Goal: Information Seeking & Learning: Learn about a topic

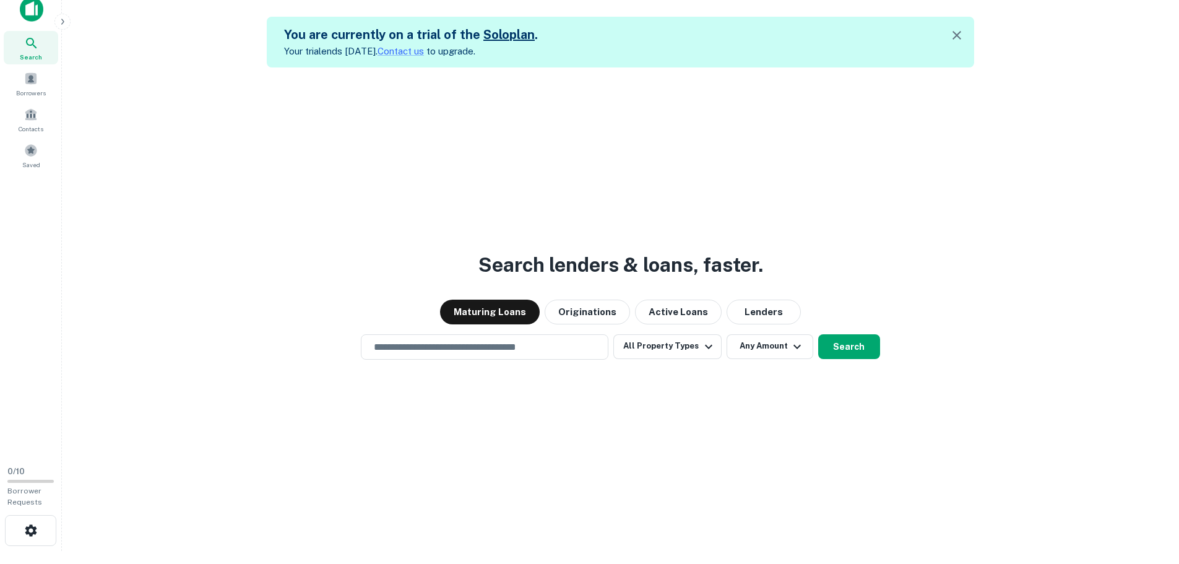
scroll to position [20, 0]
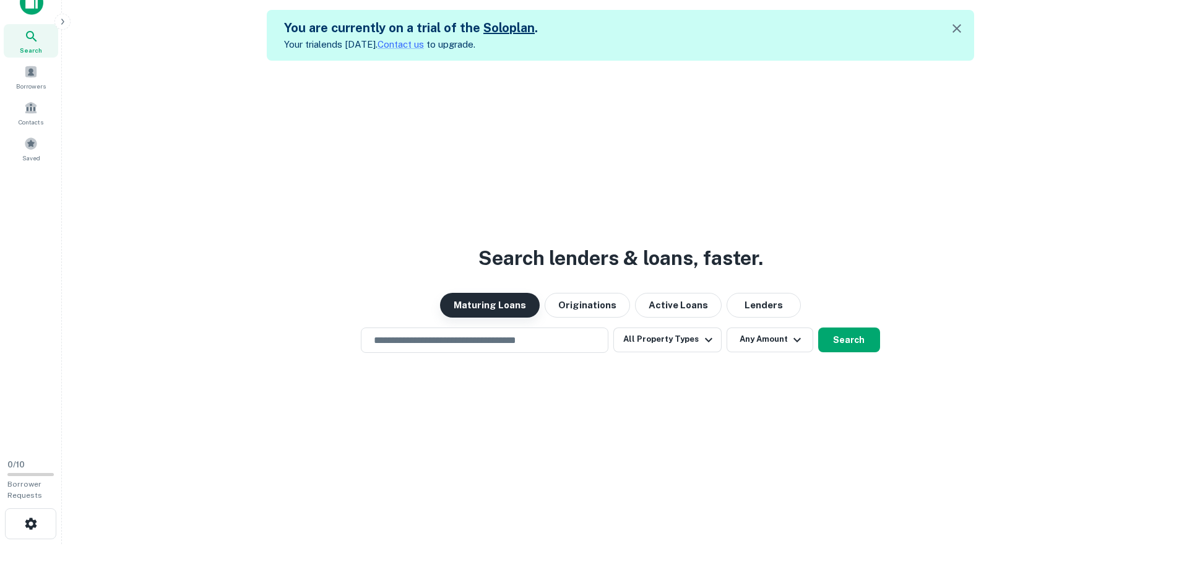
click at [484, 306] on button "Maturing Loans" at bounding box center [490, 305] width 100 height 25
click at [448, 340] on input "text" at bounding box center [484, 340] width 236 height 14
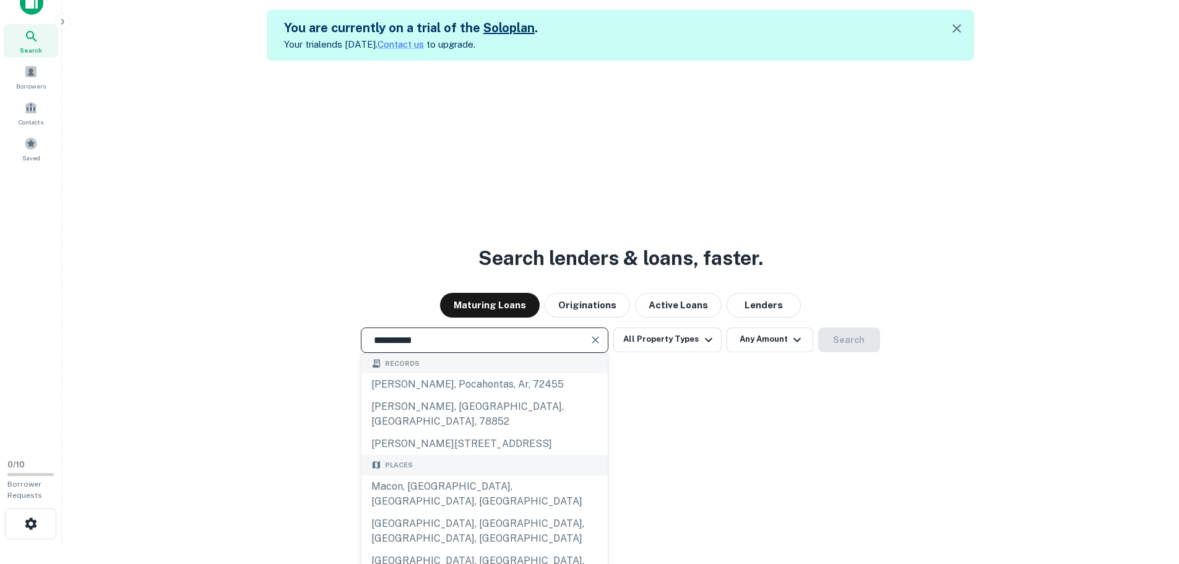
click at [449, 340] on input "**********" at bounding box center [475, 340] width 218 height 14
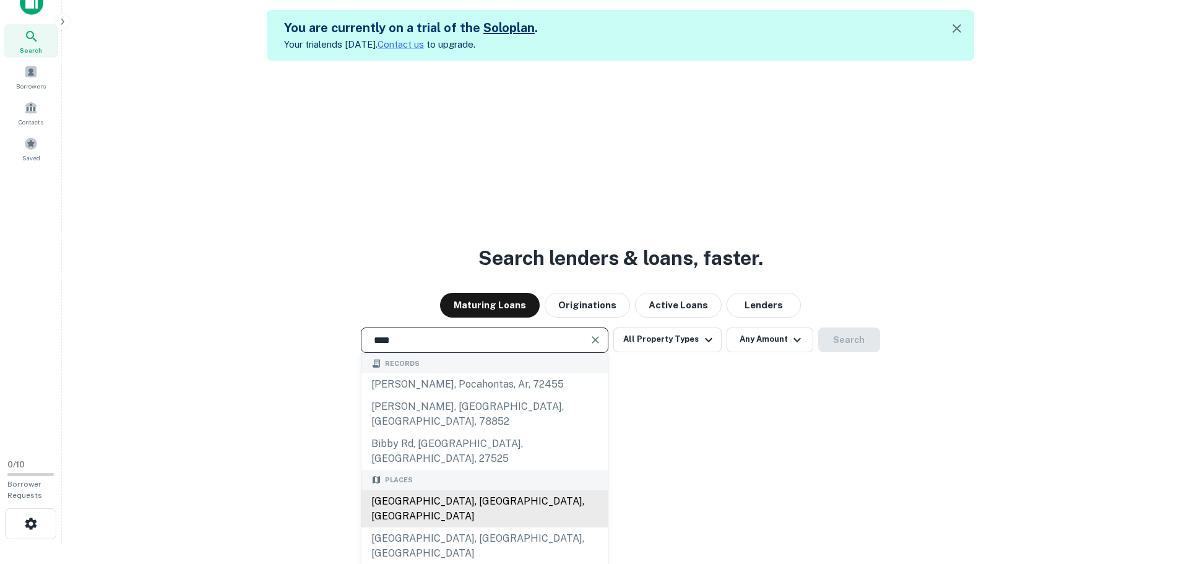
click at [453, 490] on div "Bibb County, GA, USA" at bounding box center [485, 508] width 246 height 37
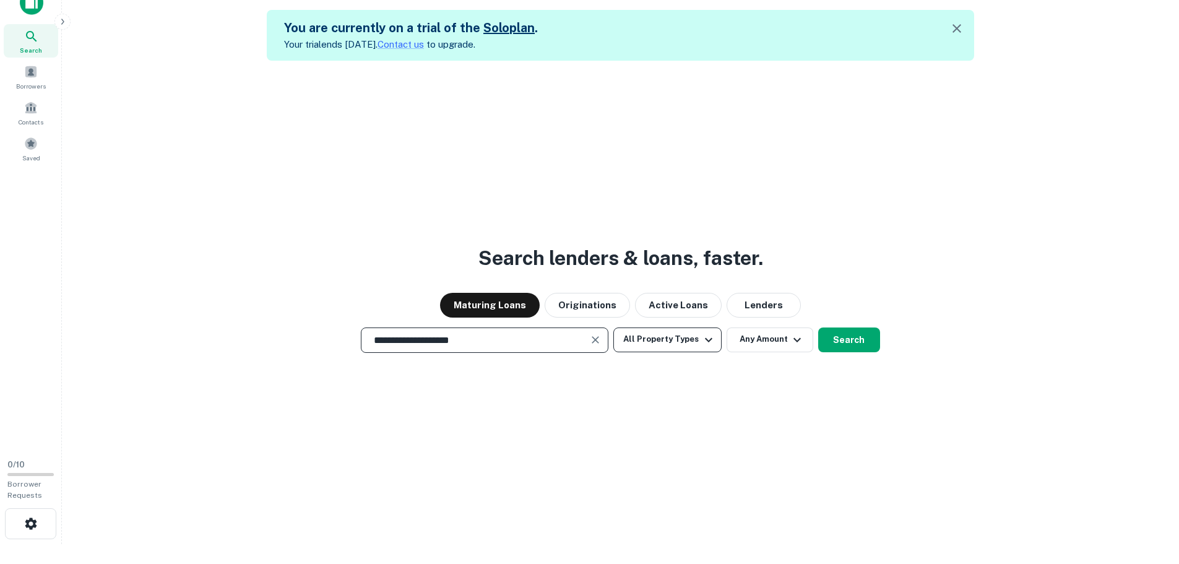
type input "**********"
click at [708, 339] on icon "button" at bounding box center [708, 339] width 7 height 4
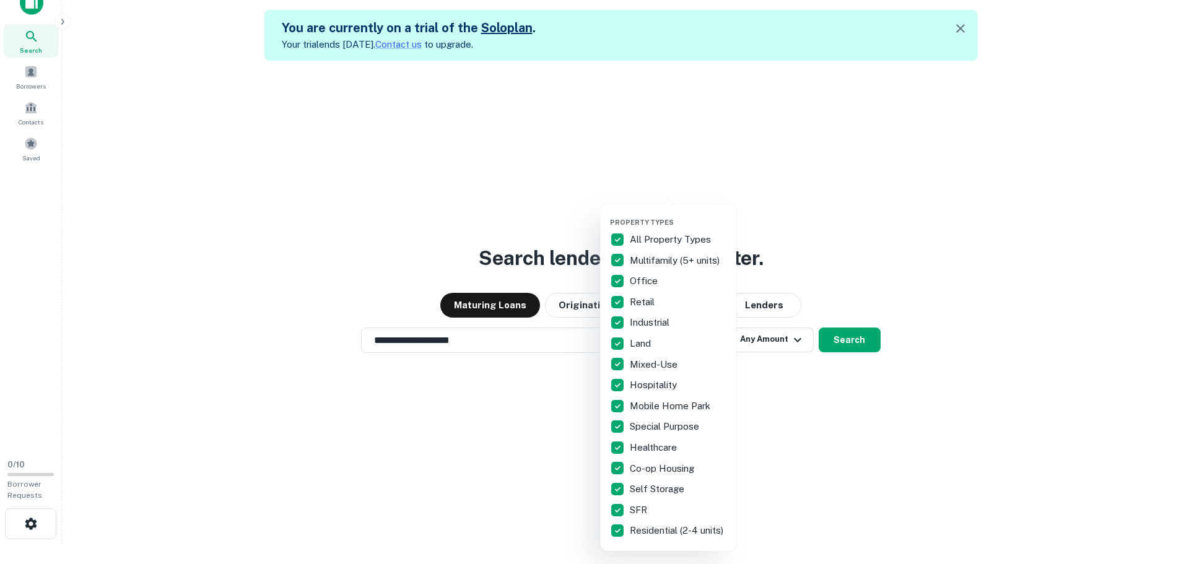
click at [951, 292] on div at bounding box center [594, 282] width 1189 height 564
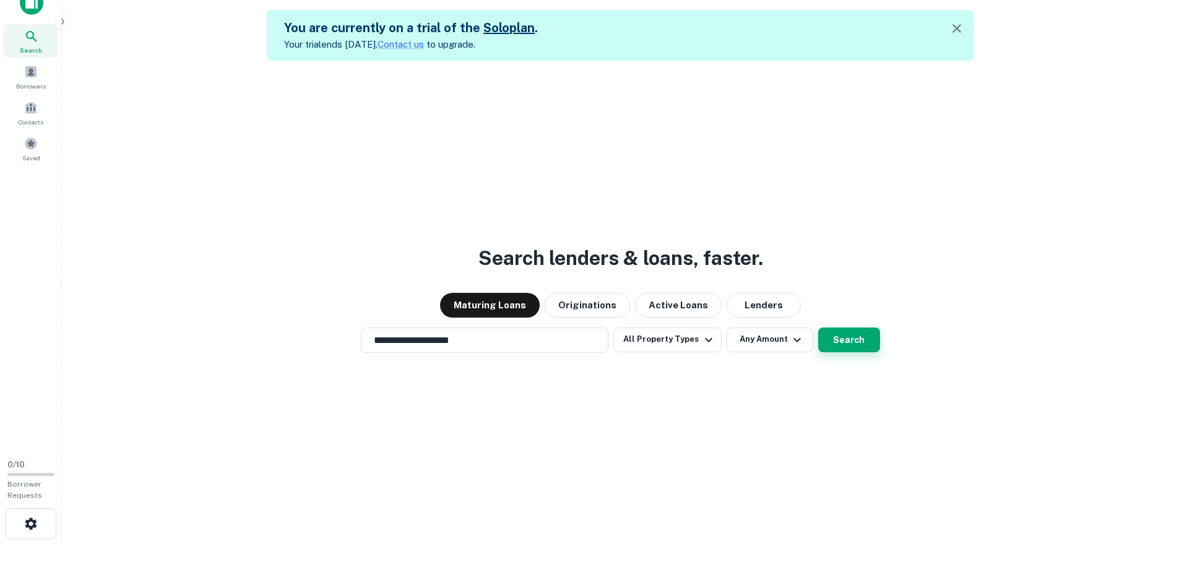
click at [856, 342] on button "Search" at bounding box center [849, 339] width 62 height 25
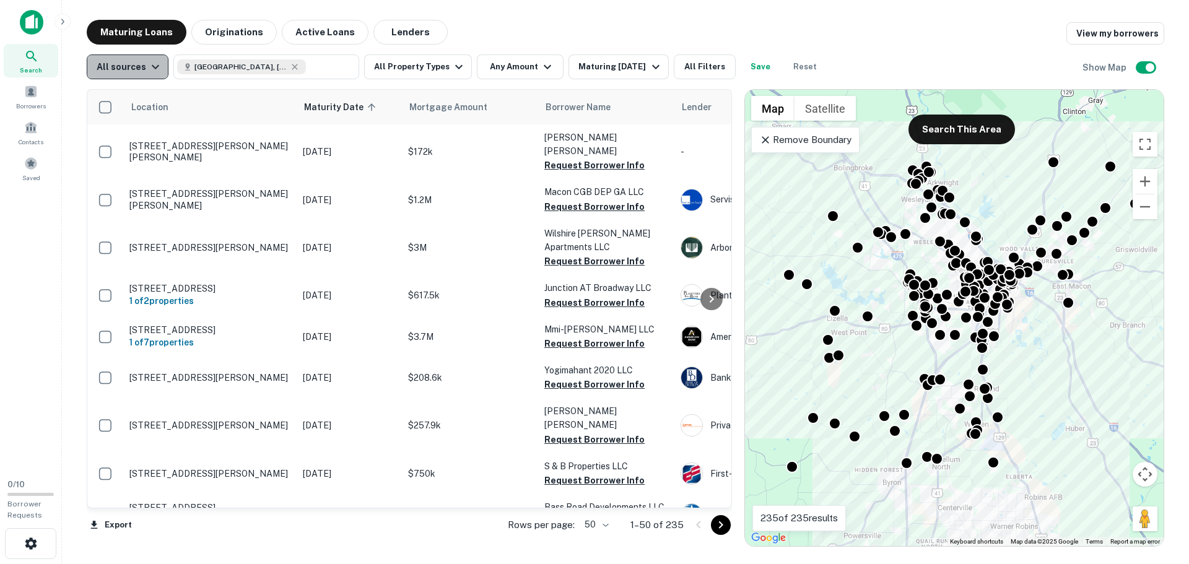
click at [157, 67] on icon "button" at bounding box center [155, 66] width 15 height 15
click at [157, 67] on div at bounding box center [594, 282] width 1189 height 564
click at [698, 66] on button "All Filters" at bounding box center [705, 66] width 62 height 25
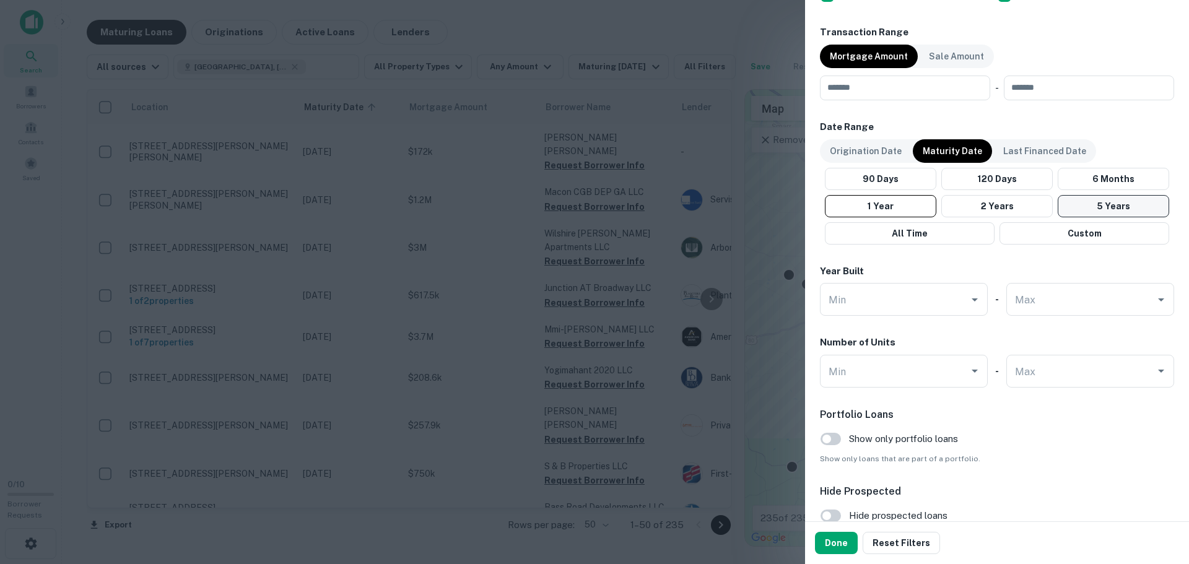
scroll to position [681, 0]
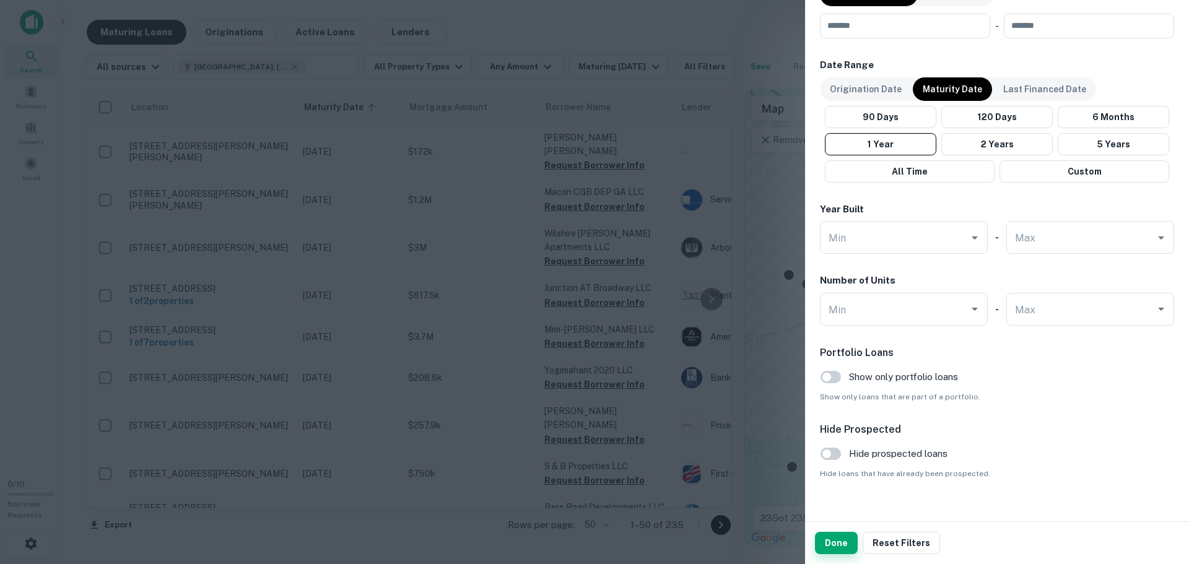
click at [839, 545] on button "Done" at bounding box center [836, 543] width 43 height 22
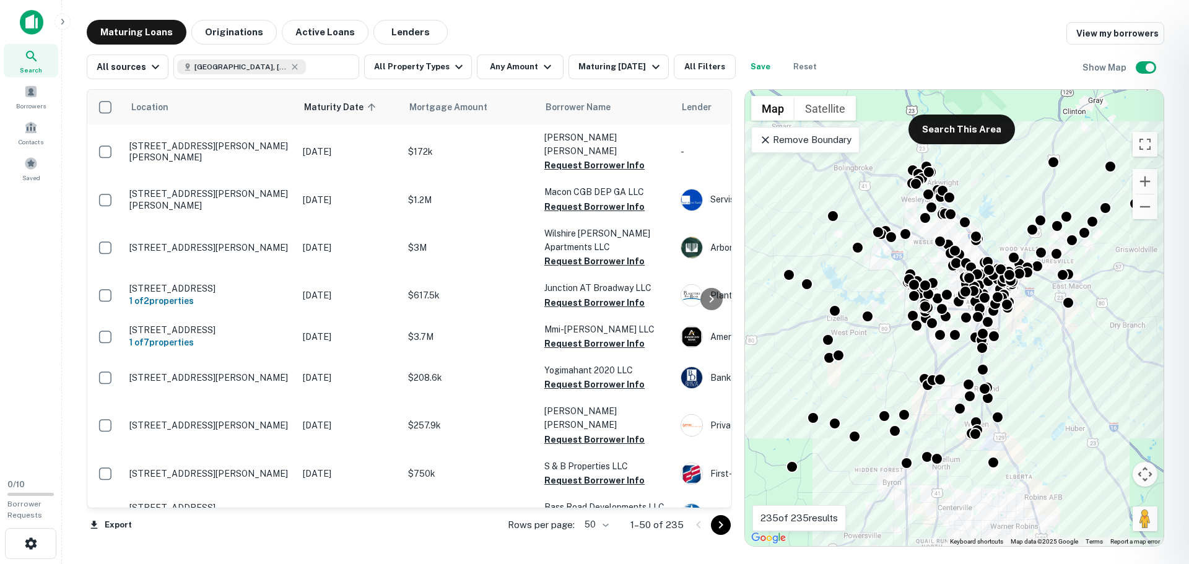
drag, startPoint x: 544, startPoint y: 222, endPoint x: 581, endPoint y: 225, distance: 37.3
click at [581, 225] on div at bounding box center [594, 282] width 1189 height 564
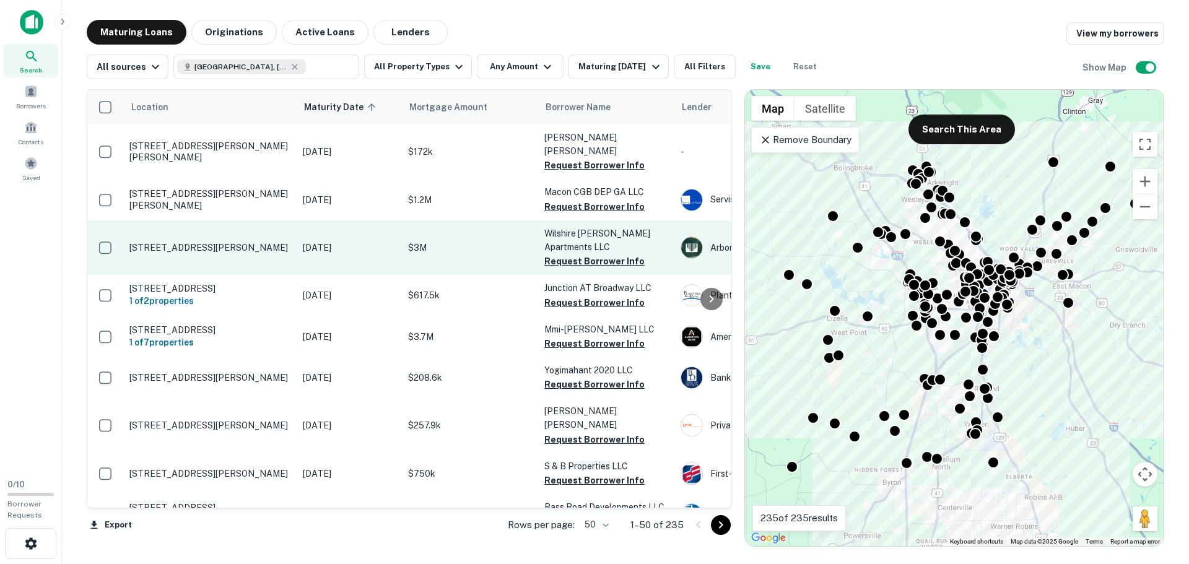
click at [625, 227] on p "Wilshire Woods Apartments LLC" at bounding box center [606, 240] width 124 height 27
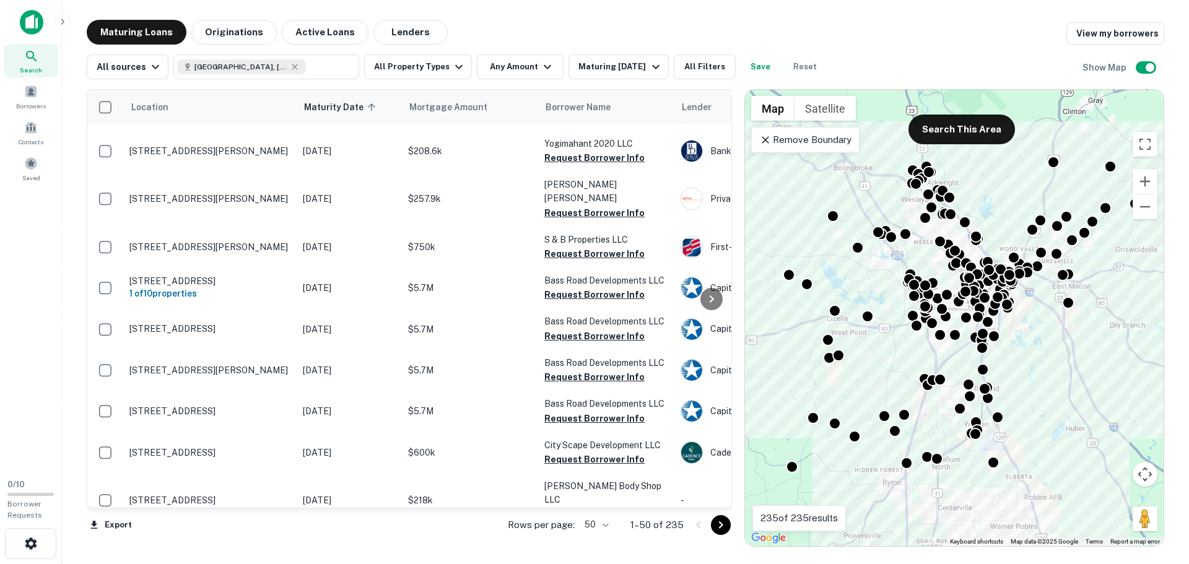
scroll to position [0, 0]
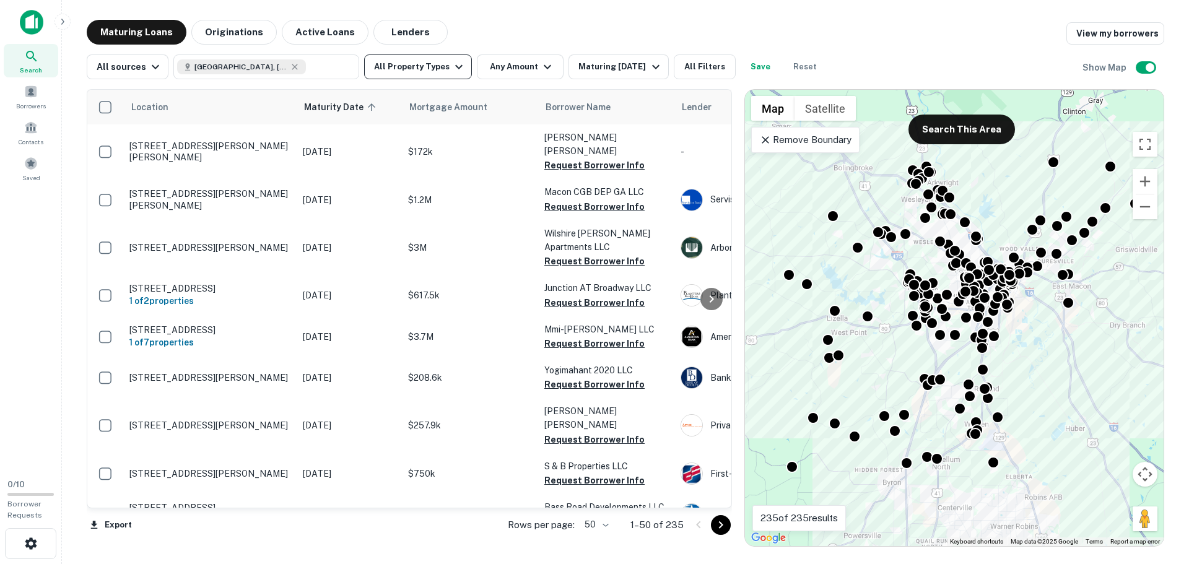
click at [454, 67] on icon "button" at bounding box center [458, 66] width 15 height 15
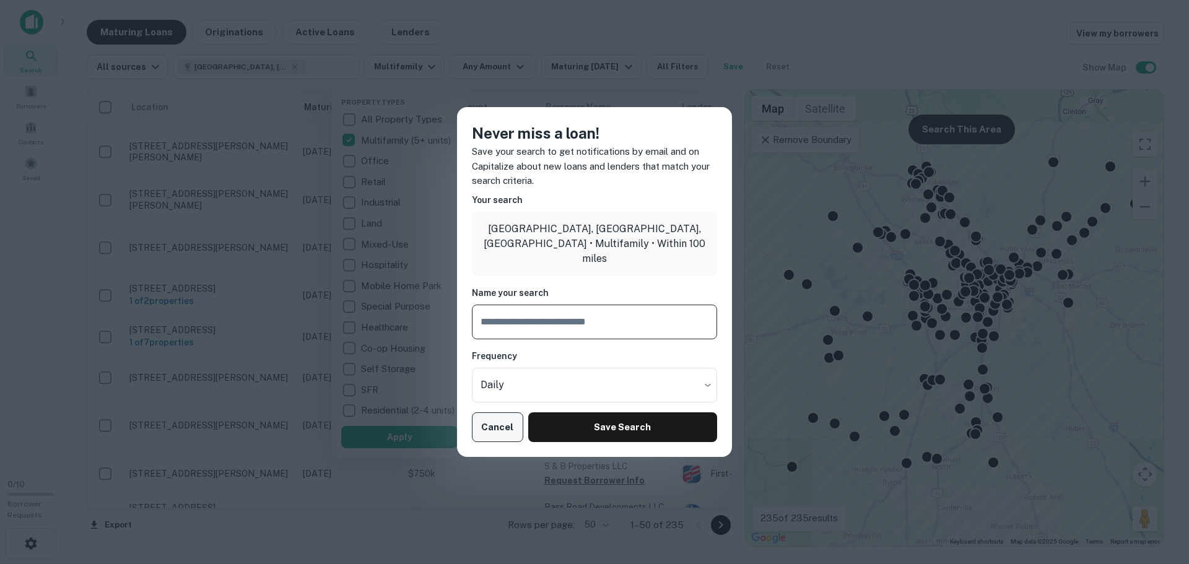
click at [511, 433] on button "Cancel" at bounding box center [497, 427] width 51 height 30
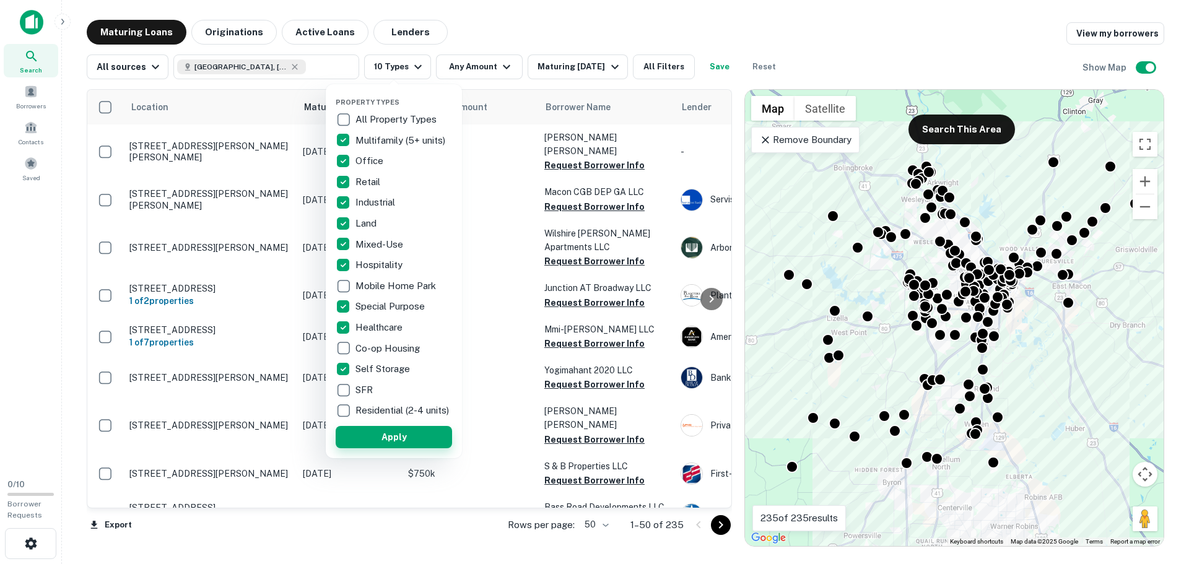
click at [388, 442] on button "Apply" at bounding box center [394, 437] width 116 height 22
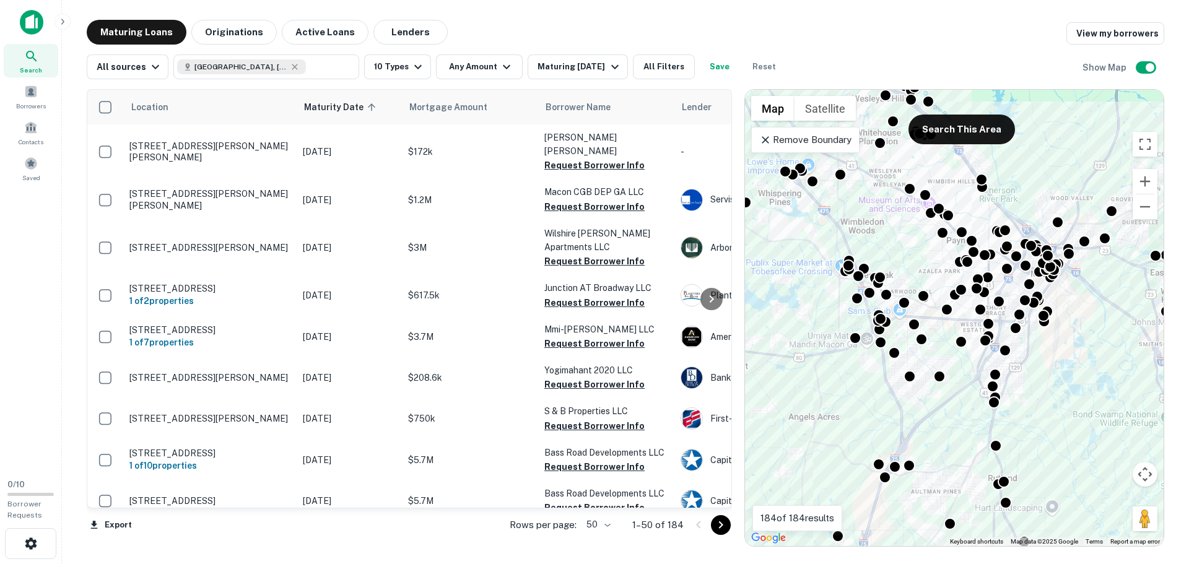
drag, startPoint x: 951, startPoint y: 266, endPoint x: 937, endPoint y: 321, distance: 56.9
click at [937, 321] on div "To activate drag with keyboard, press Alt + Enter. Once in keyboard drag state,…" at bounding box center [954, 318] width 418 height 456
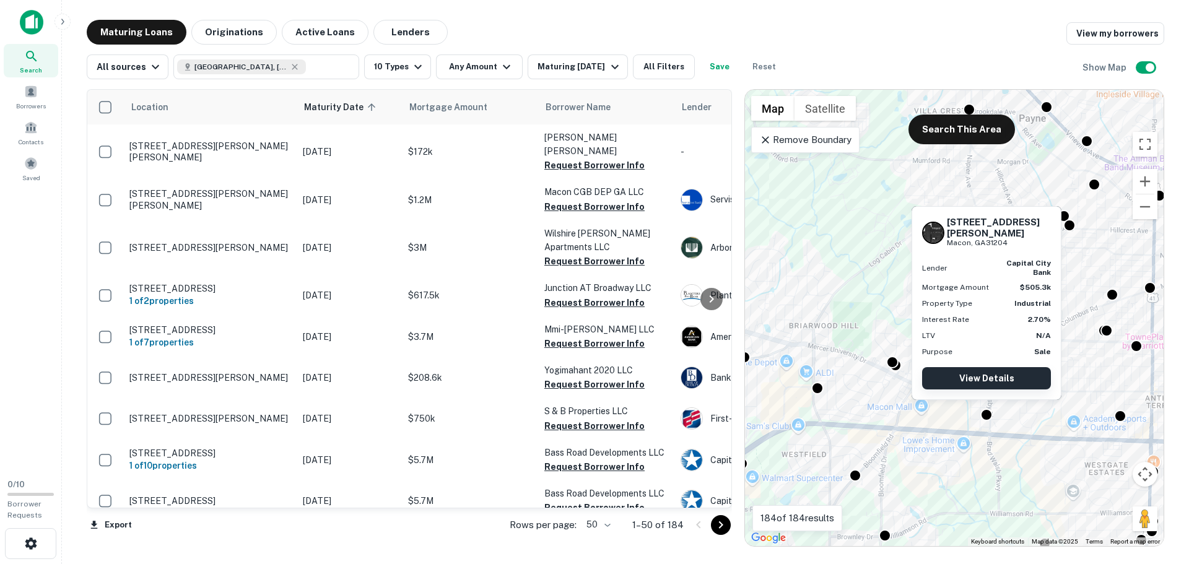
click at [992, 376] on link "View Details" at bounding box center [986, 378] width 129 height 22
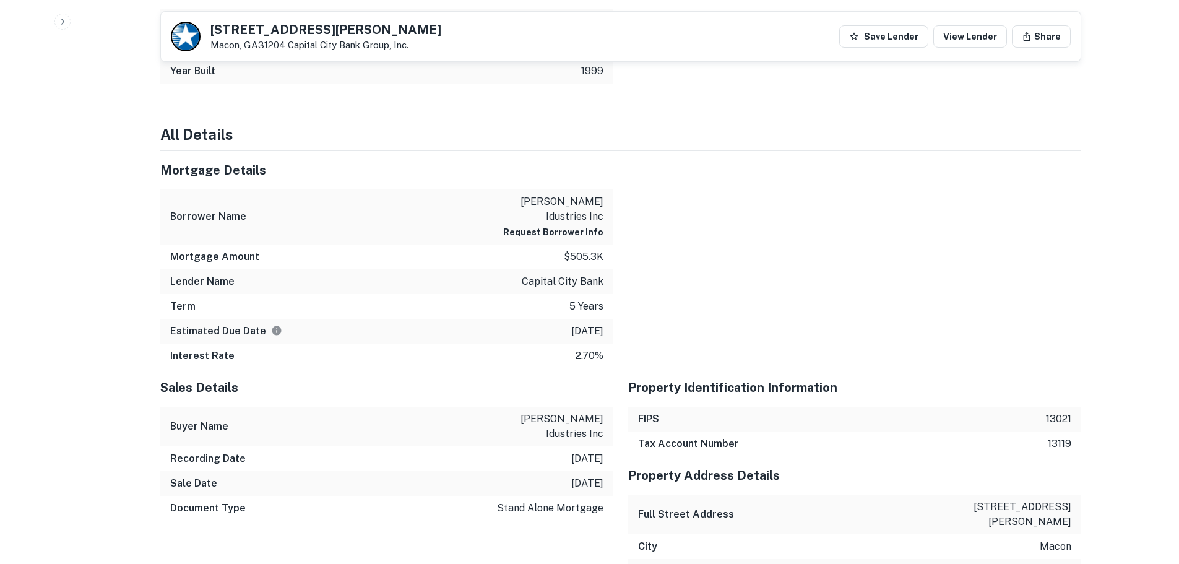
scroll to position [681, 0]
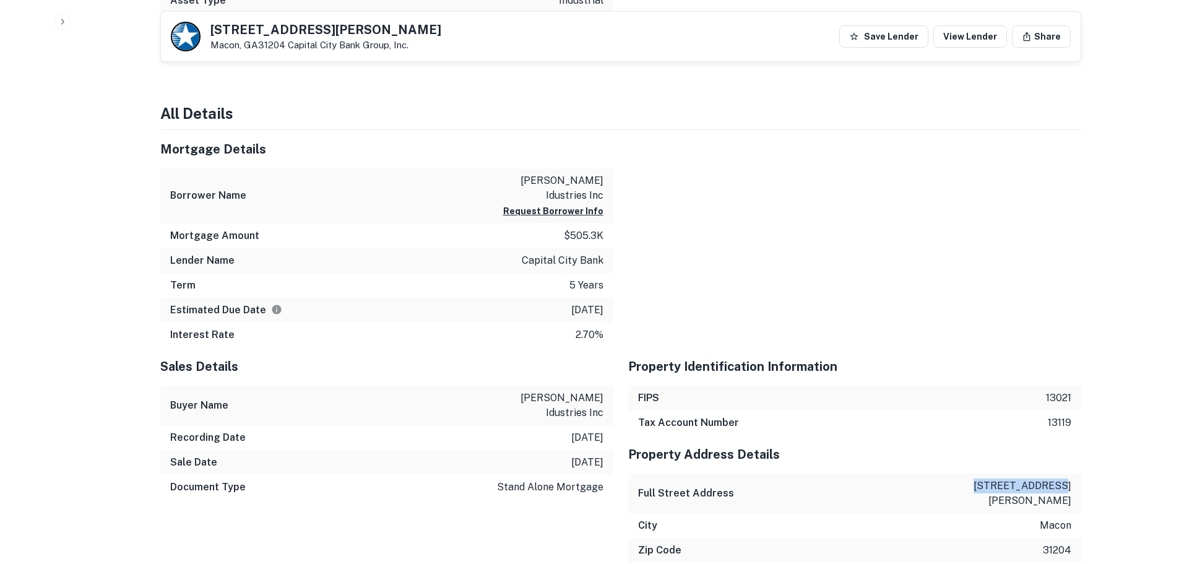
drag, startPoint x: 993, startPoint y: 454, endPoint x: 1070, endPoint y: 455, distance: 77.4
click at [1070, 474] on div "Full Street Address 2029 oglesby pl" at bounding box center [854, 494] width 453 height 40
copy p "2029 oglesby pl"
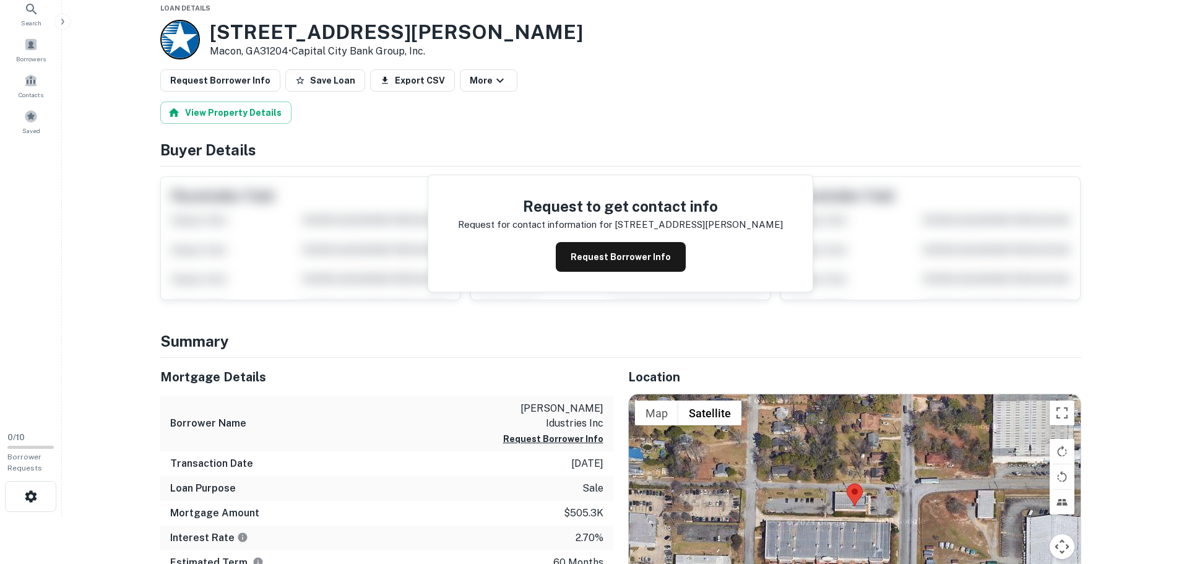
scroll to position [0, 0]
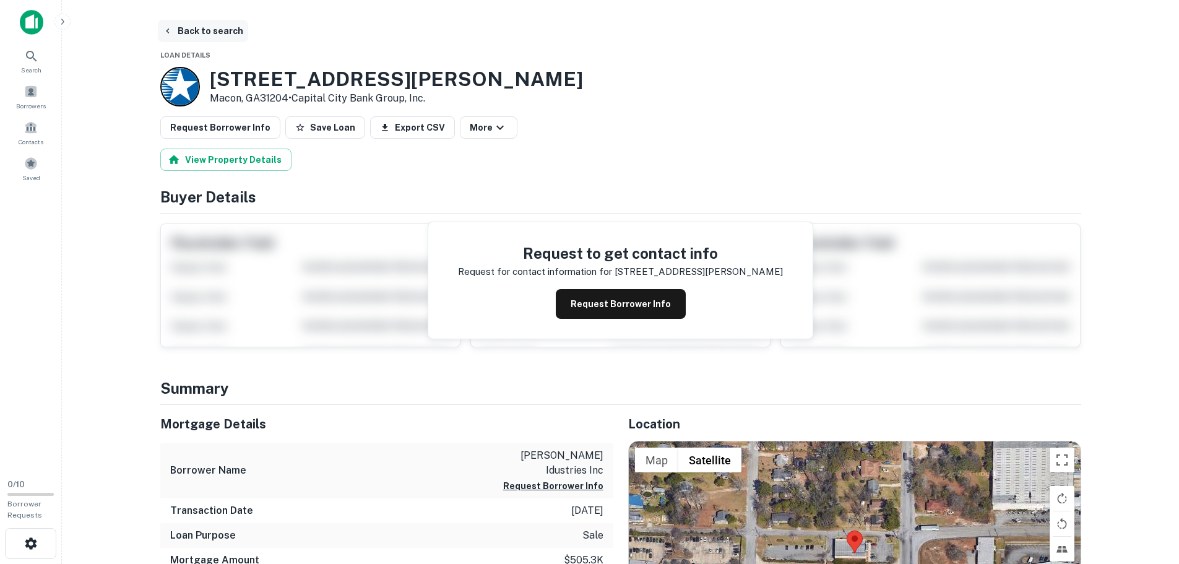
click at [181, 28] on button "Back to search" at bounding box center [203, 31] width 90 height 22
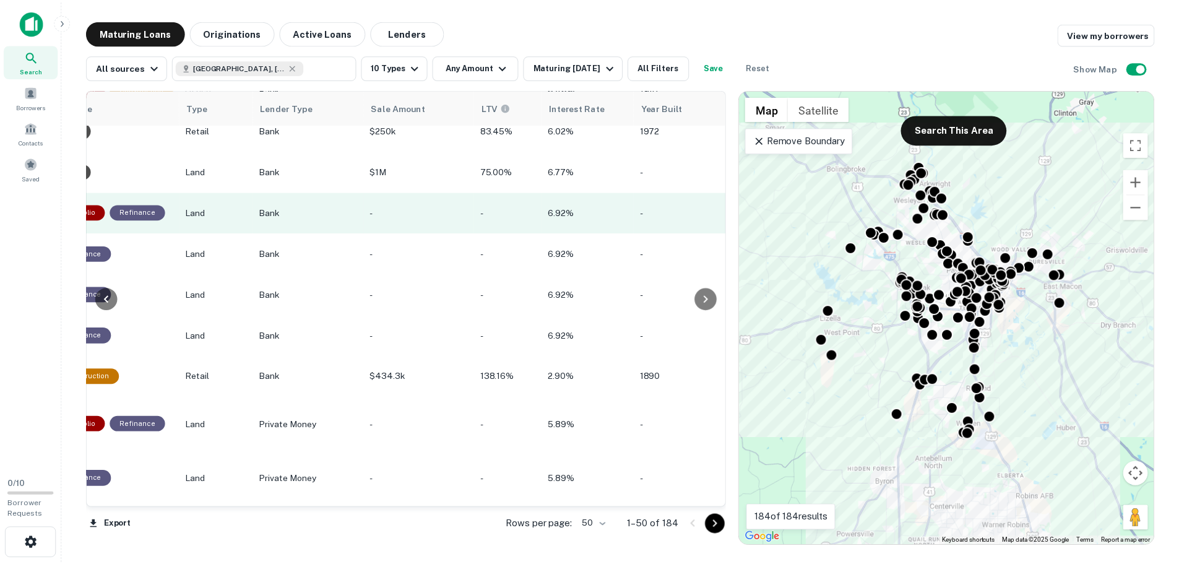
scroll to position [310, 822]
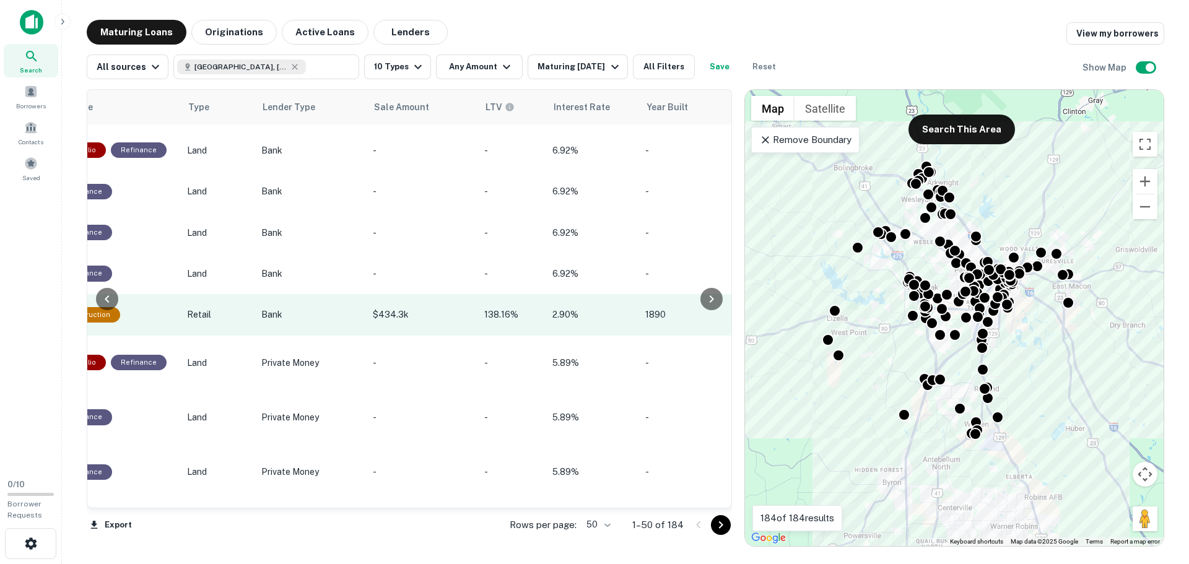
click at [558, 308] on p "2.90%" at bounding box center [592, 315] width 80 height 14
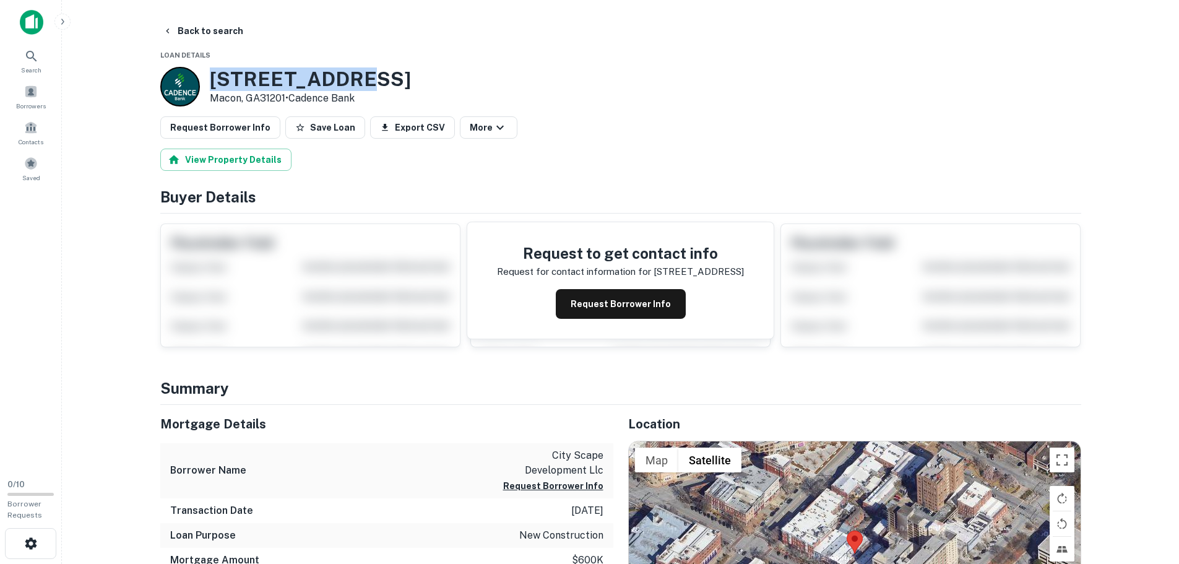
drag, startPoint x: 349, startPoint y: 82, endPoint x: 211, endPoint y: 84, distance: 137.4
click at [211, 84] on h3 "557 Cherry St" at bounding box center [310, 79] width 201 height 24
copy h3 "557 Cherry St"
click at [193, 32] on button "Back to search" at bounding box center [203, 31] width 90 height 22
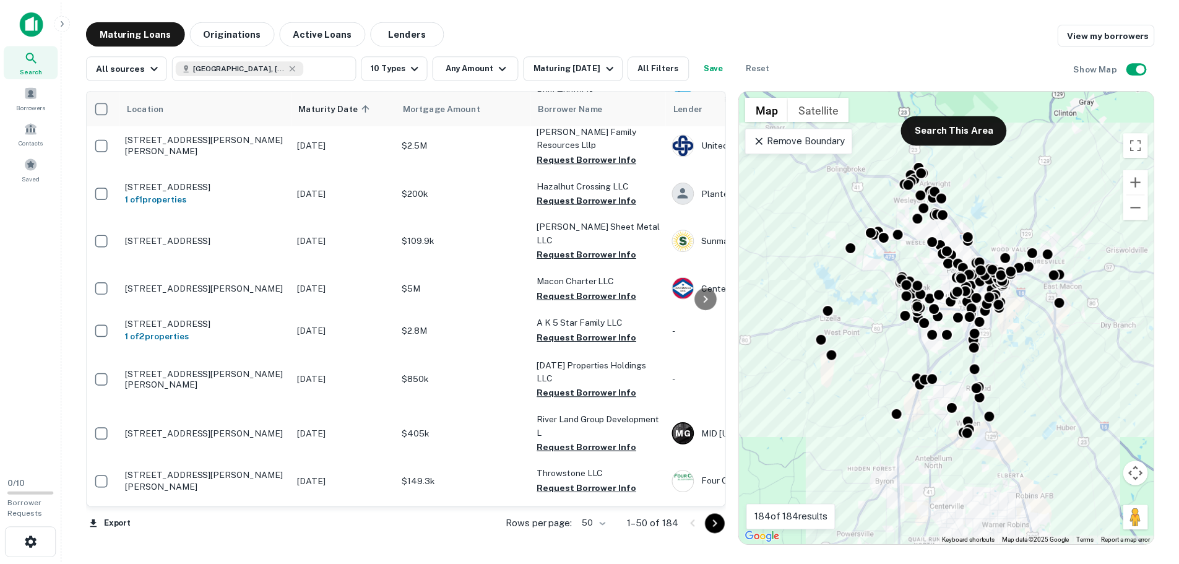
scroll to position [1812, 0]
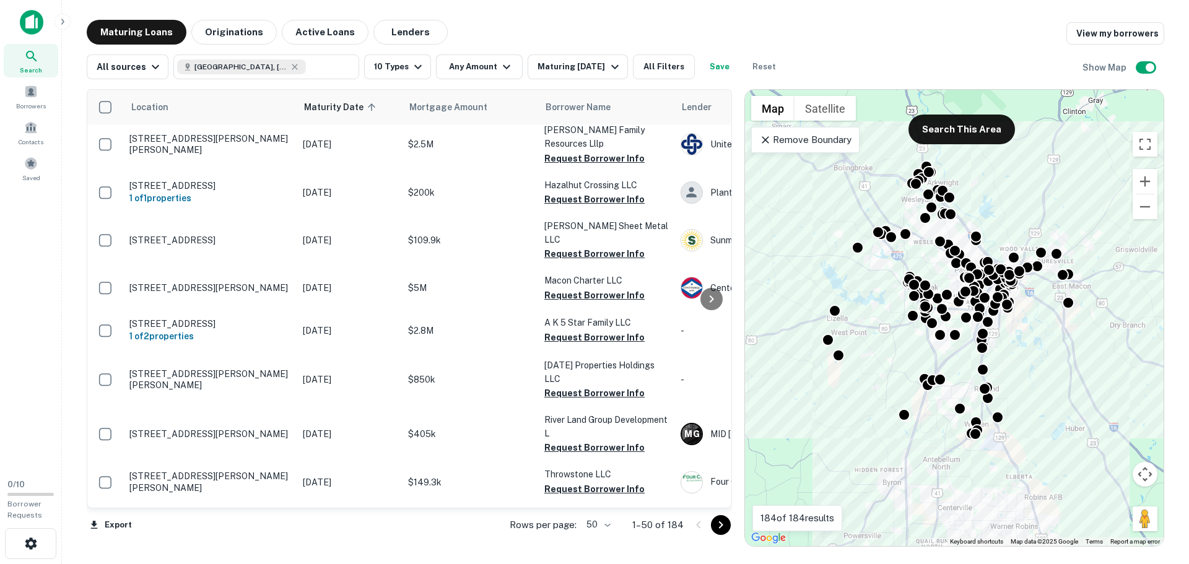
click at [210, 558] on p "415 Cherry St Macon, GA31201" at bounding box center [209, 563] width 161 height 11
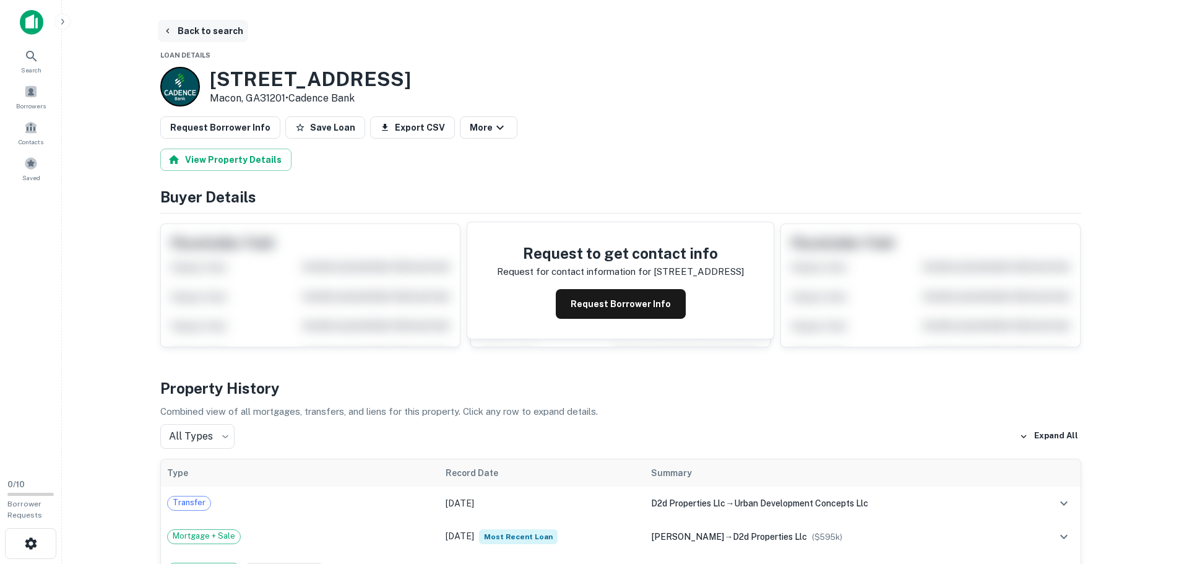
click at [188, 27] on button "Back to search" at bounding box center [203, 31] width 90 height 22
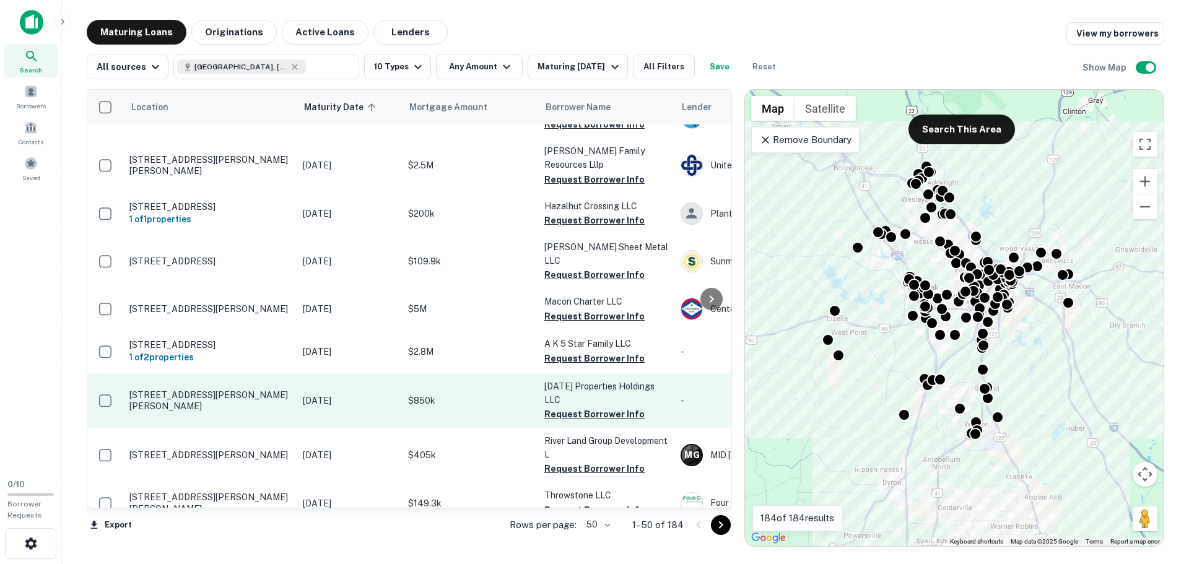
scroll to position [1812, 0]
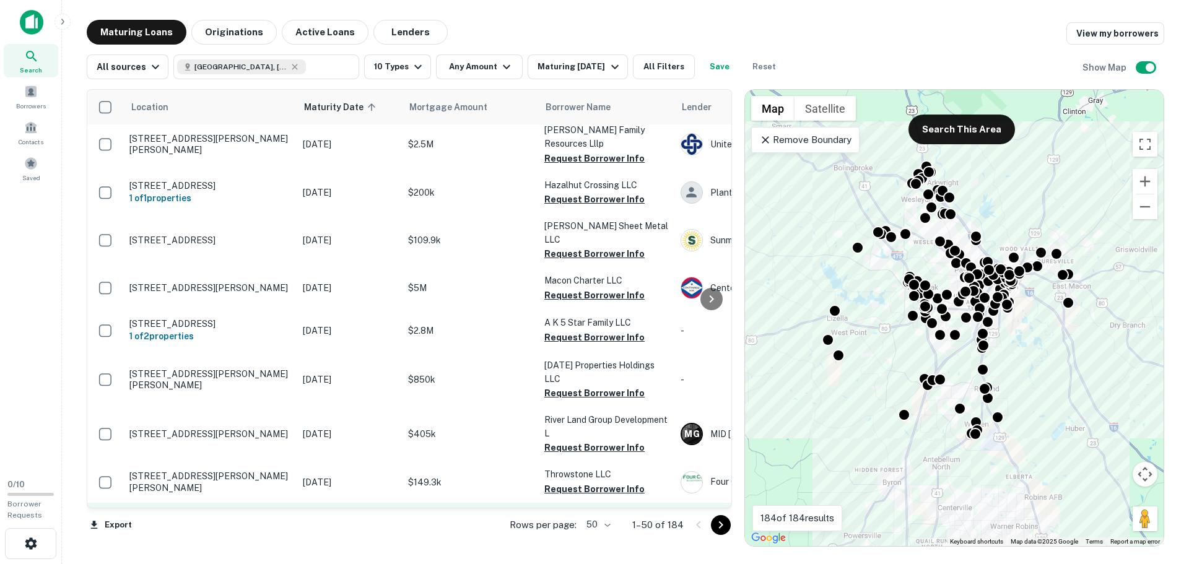
click at [220, 518] on p "3598 Williamson Rd Macon, GA31206" at bounding box center [209, 523] width 161 height 11
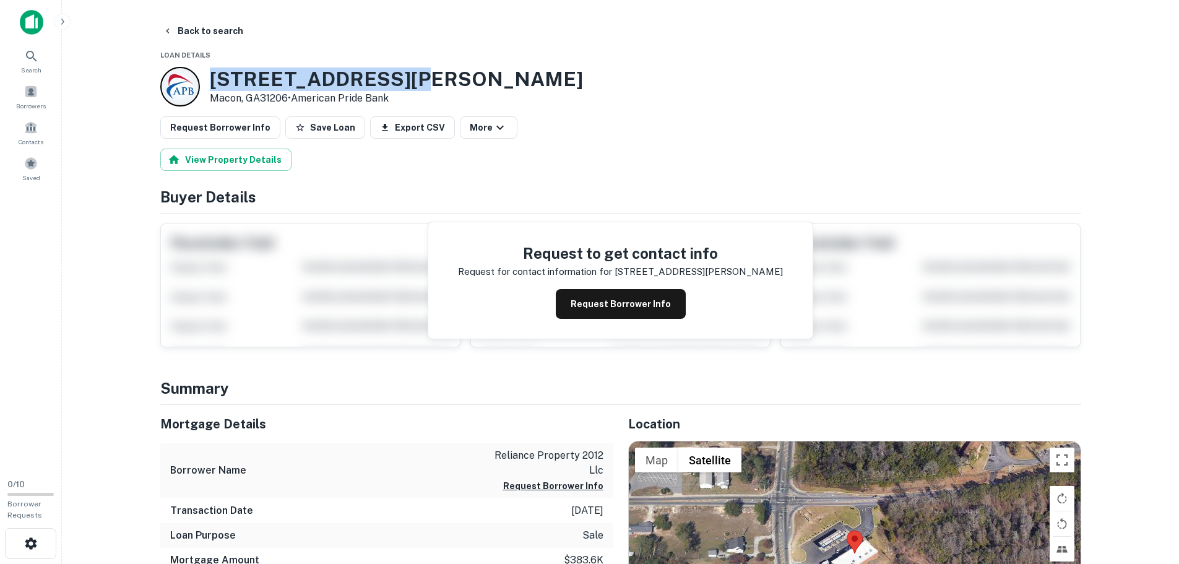
drag, startPoint x: 406, startPoint y: 82, endPoint x: 209, endPoint y: 69, distance: 197.2
click at [209, 69] on div "3598 Williamson Rd Macon, GA31206 • American Pride Bank" at bounding box center [620, 87] width 921 height 40
copy h3 "3598 Williamson Rd"
click at [207, 22] on button "Back to search" at bounding box center [203, 31] width 90 height 22
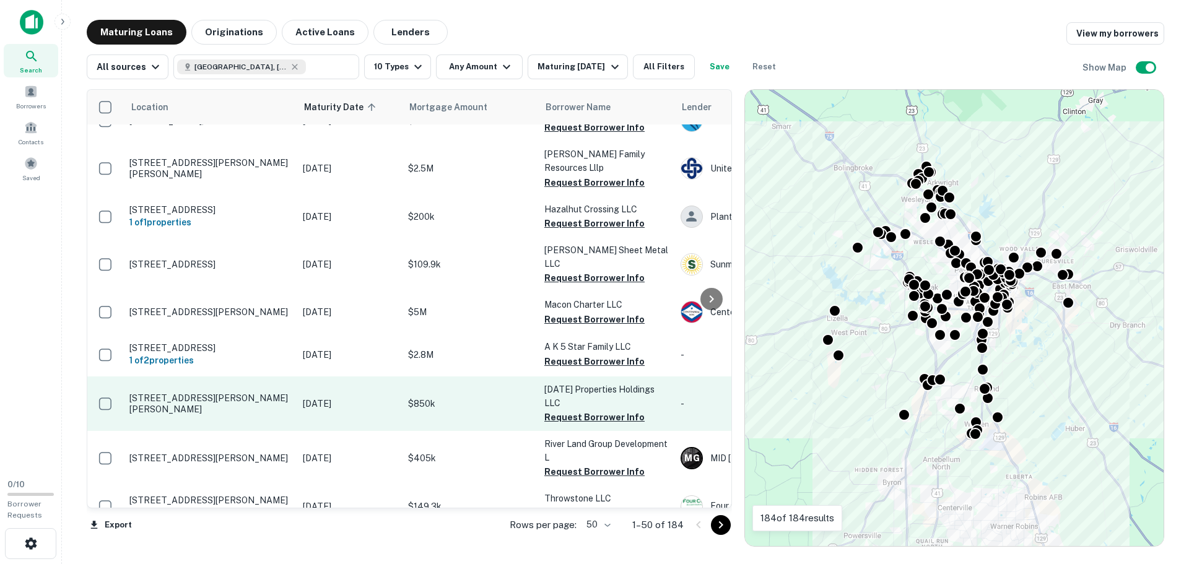
scroll to position [1812, 0]
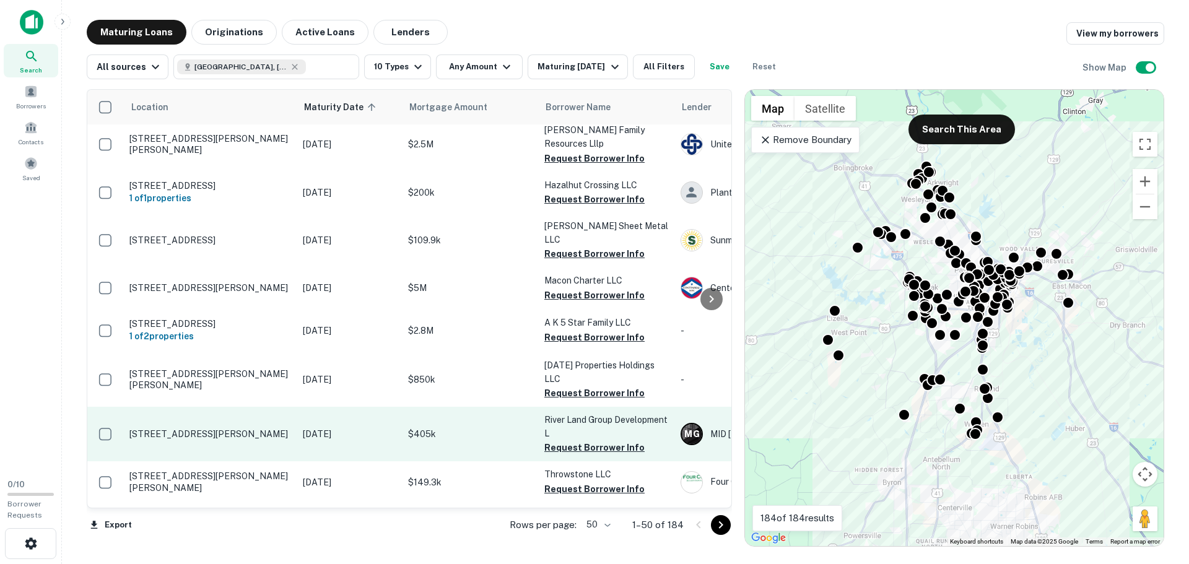
click at [180, 428] on p "5530 Riverside Dr Macon, GA31210" at bounding box center [209, 433] width 161 height 11
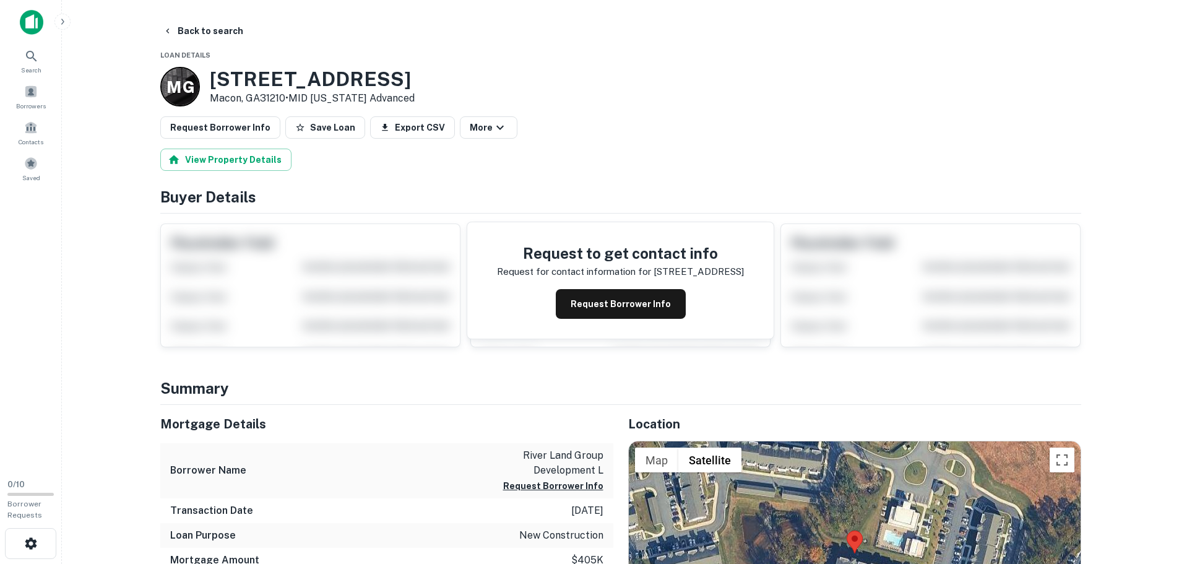
drag, startPoint x: 390, startPoint y: 80, endPoint x: 209, endPoint y: 73, distance: 181.5
click at [209, 73] on div "M G 5530 Riverside Dr Macon, GA31210 • MID Georgia Advanced" at bounding box center [287, 87] width 254 height 40
copy h3 "5530 Riverside Dr"
click at [188, 31] on button "Back to search" at bounding box center [203, 31] width 90 height 22
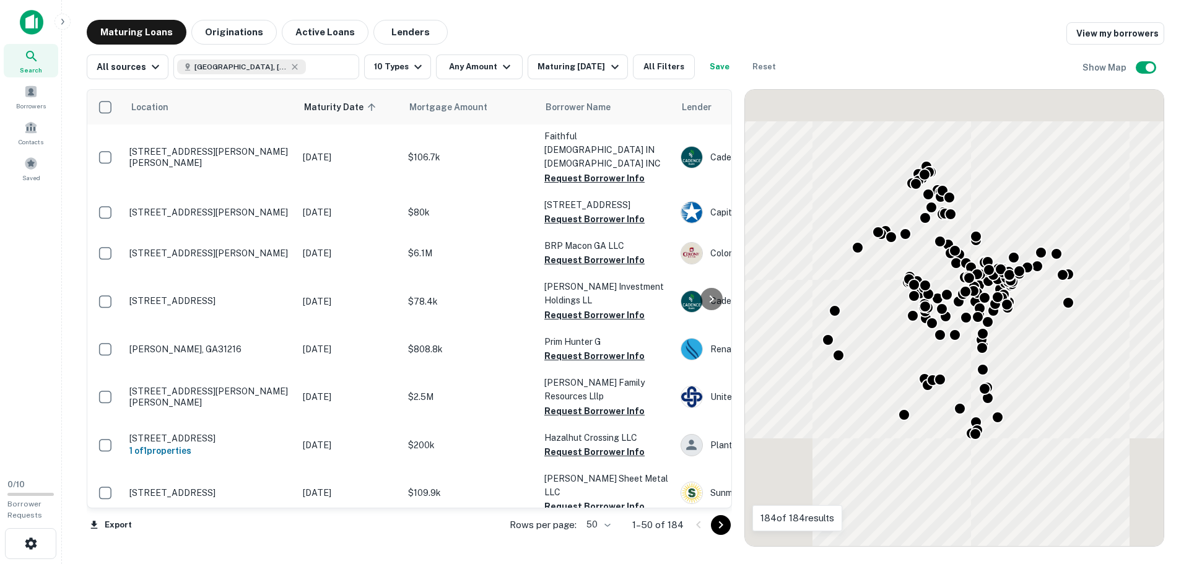
scroll to position [1812, 0]
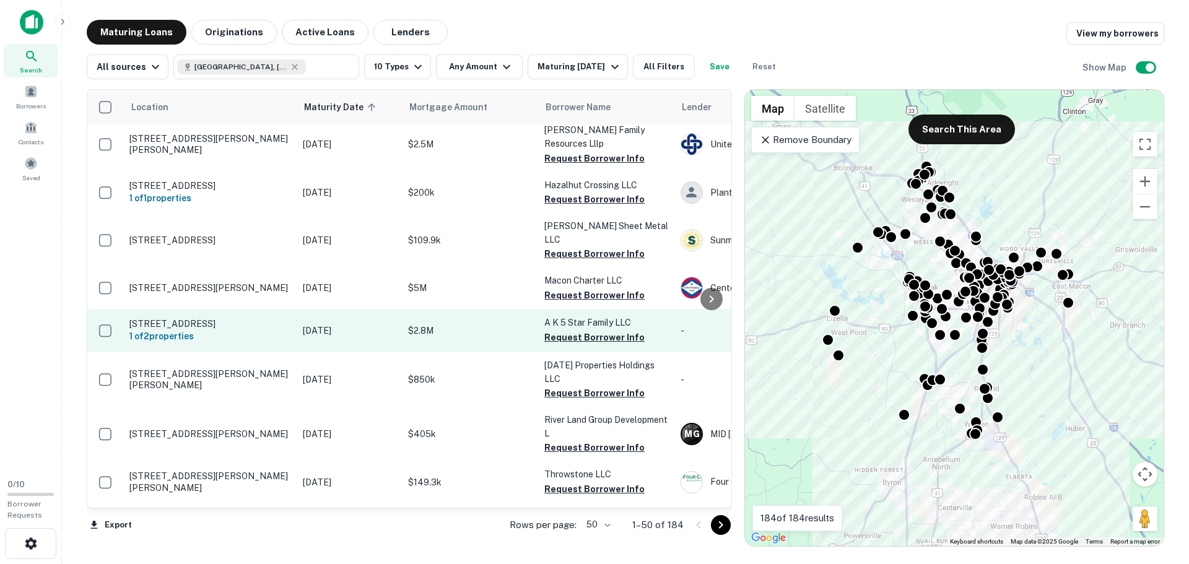
drag, startPoint x: 164, startPoint y: 290, endPoint x: 206, endPoint y: 237, distance: 67.5
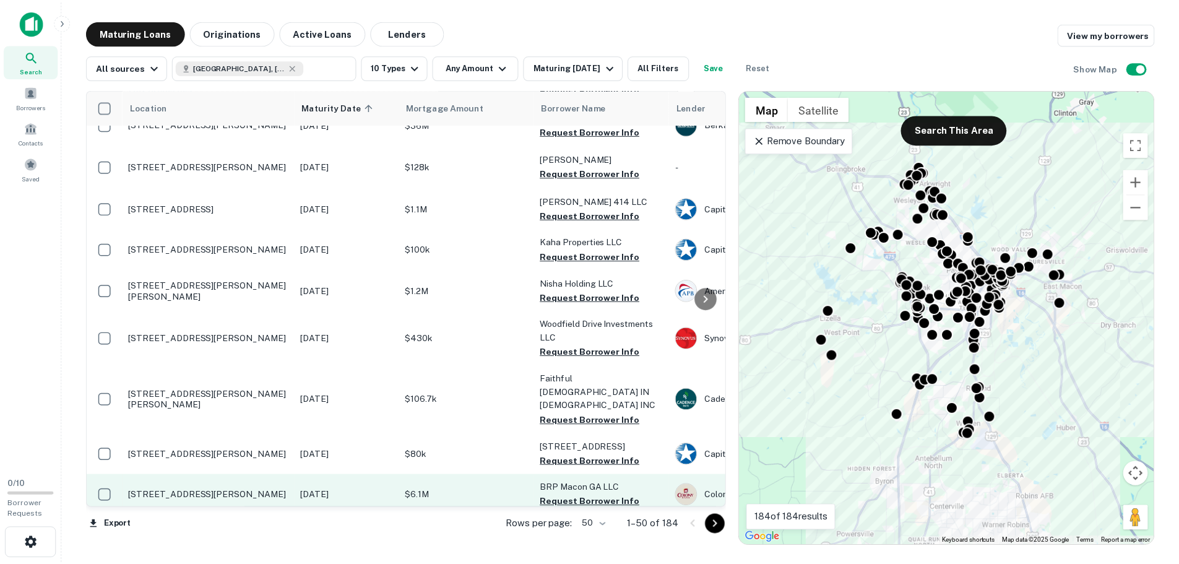
scroll to position [1255, 0]
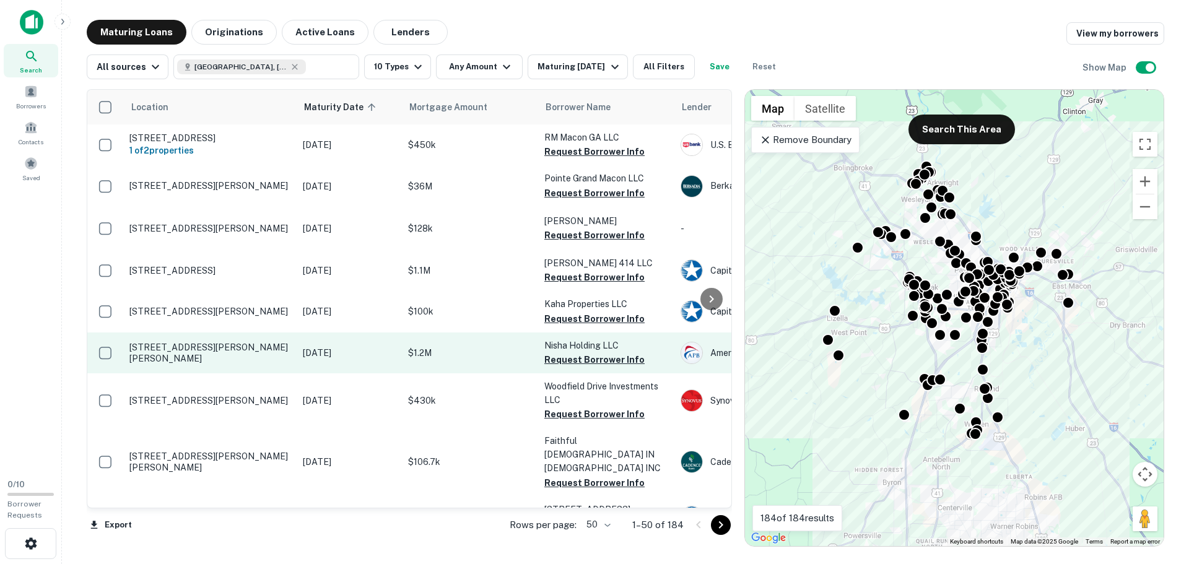
click at [185, 342] on p "3743 Mercer University Dr Macon, GA31204" at bounding box center [209, 353] width 161 height 22
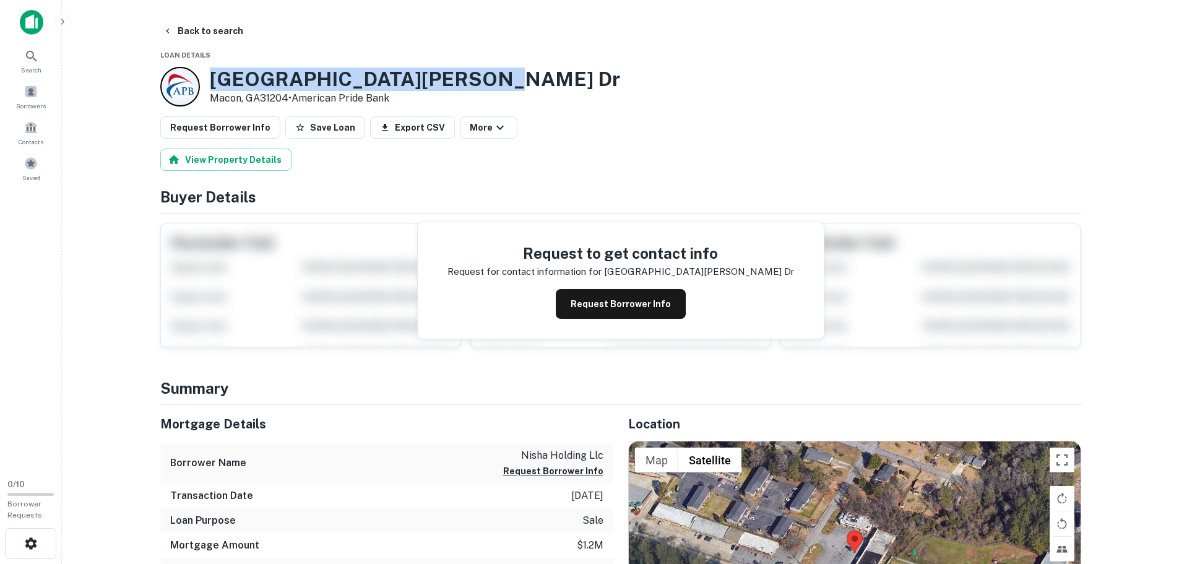
drag, startPoint x: 466, startPoint y: 82, endPoint x: 210, endPoint y: 82, distance: 256.3
click at [210, 82] on div "3743 Mercer University Dr Macon, GA31204 • American Pride Bank" at bounding box center [620, 87] width 921 height 40
copy h3 "3743 Mercer University Dr"
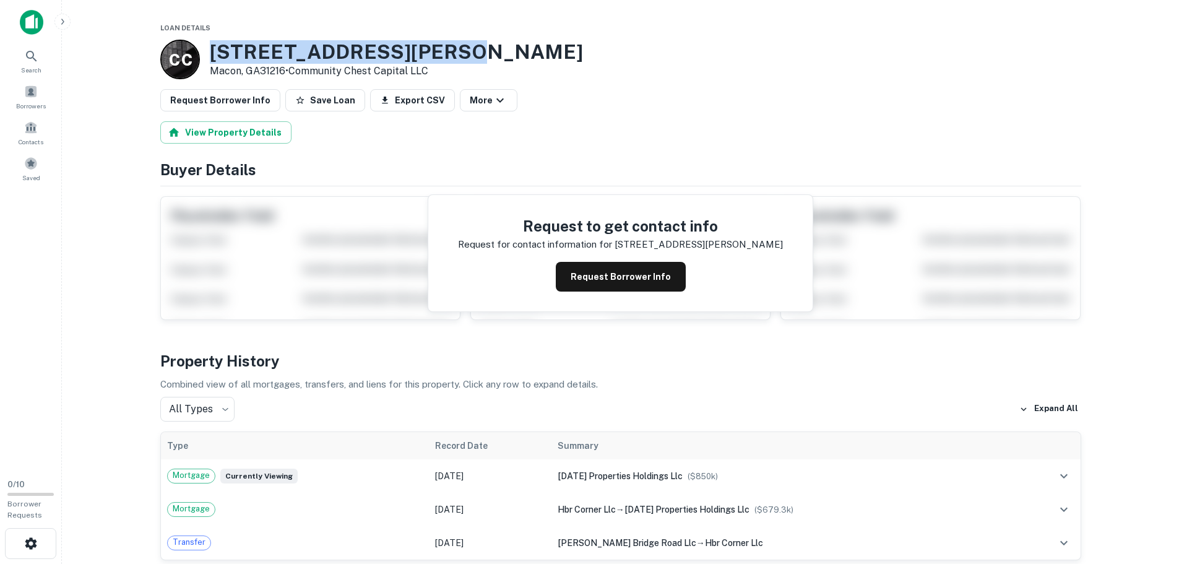
drag, startPoint x: 427, startPoint y: 51, endPoint x: 213, endPoint y: 46, distance: 214.2
click at [213, 46] on h3 "[STREET_ADDRESS][PERSON_NAME]" at bounding box center [396, 52] width 373 height 24
copy h3 "[STREET_ADDRESS][PERSON_NAME]"
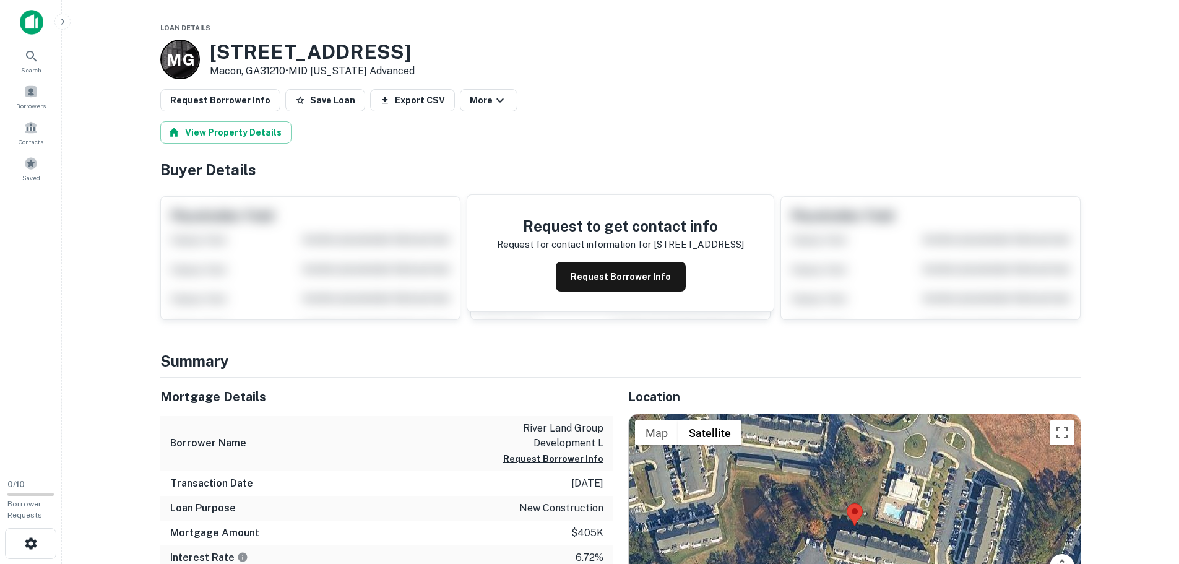
drag, startPoint x: 383, startPoint y: 56, endPoint x: 214, endPoint y: 53, distance: 169.0
click at [214, 53] on h3 "5530 Riverside Dr" at bounding box center [312, 52] width 205 height 24
copy h3 "5530 Riverside Dr"
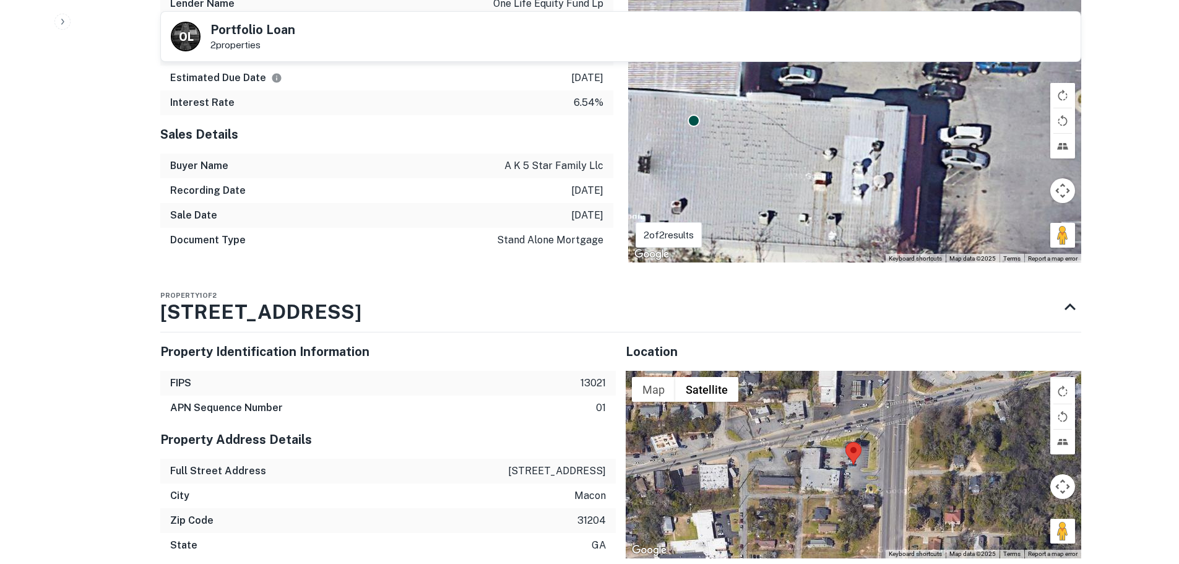
scroll to position [743, 0]
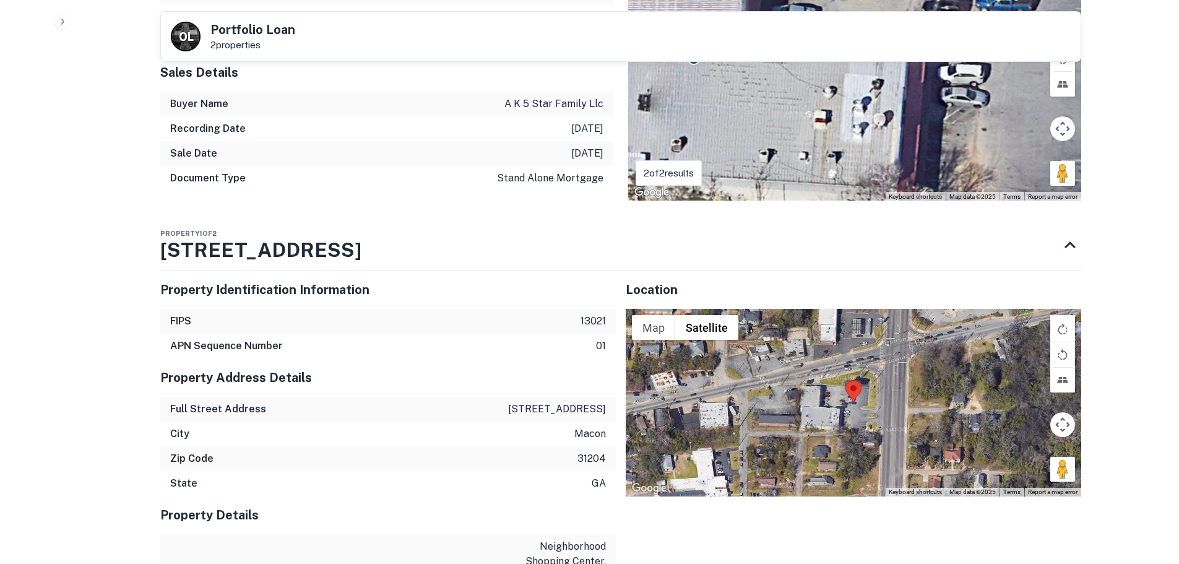
drag, startPoint x: 507, startPoint y: 407, endPoint x: 611, endPoint y: 409, distance: 104.0
click at [611, 409] on div "Full Street Address [STREET_ADDRESS]" at bounding box center [388, 409] width 456 height 25
copy p "[STREET_ADDRESS]"
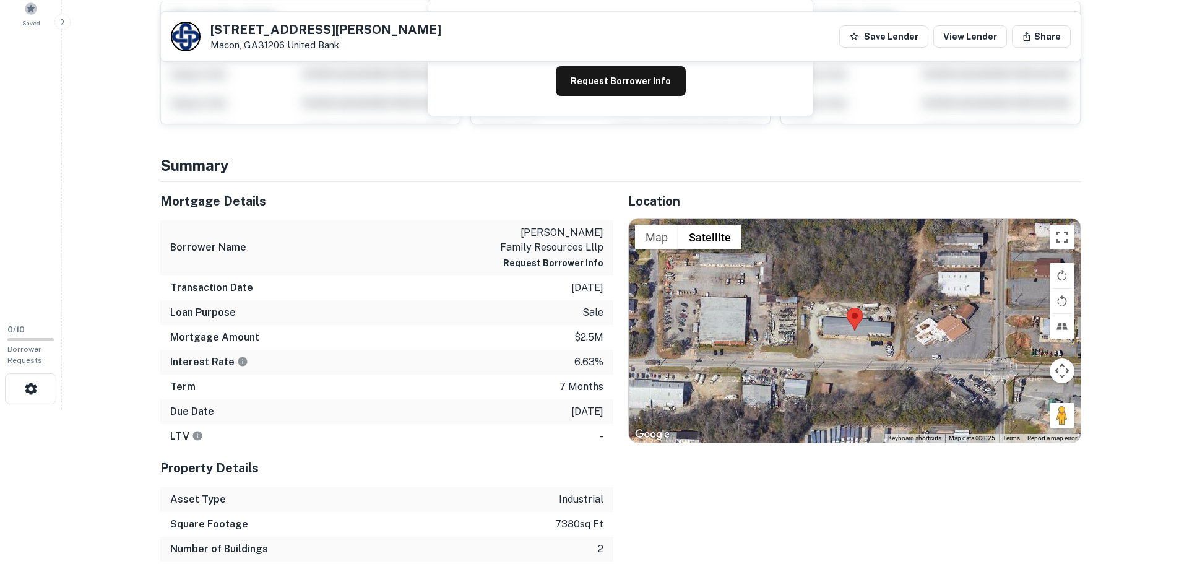
scroll to position [62, 0]
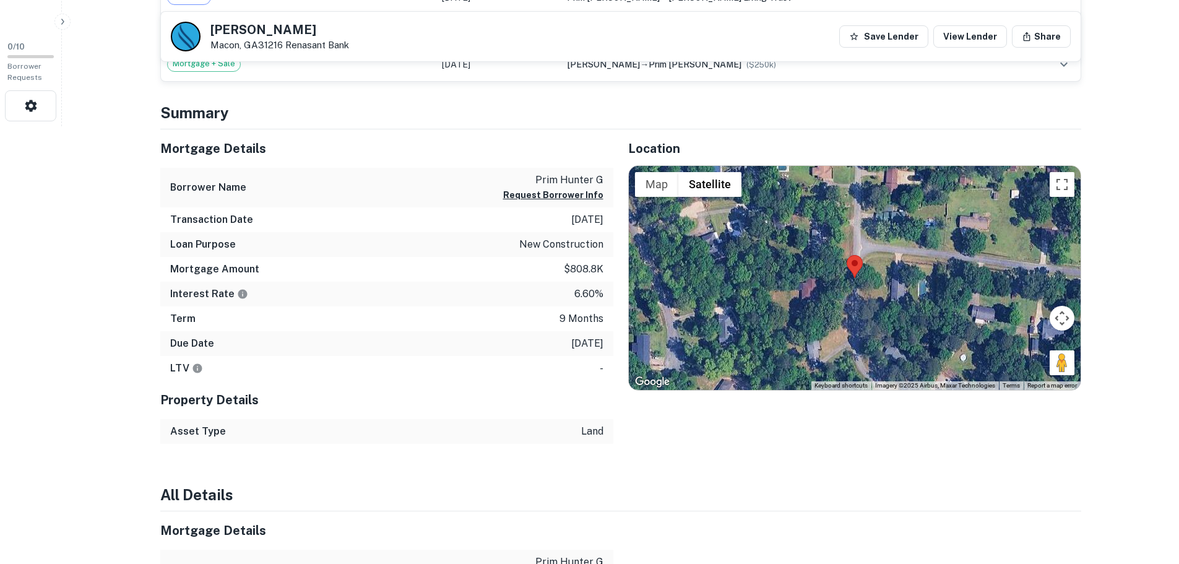
scroll to position [310, 0]
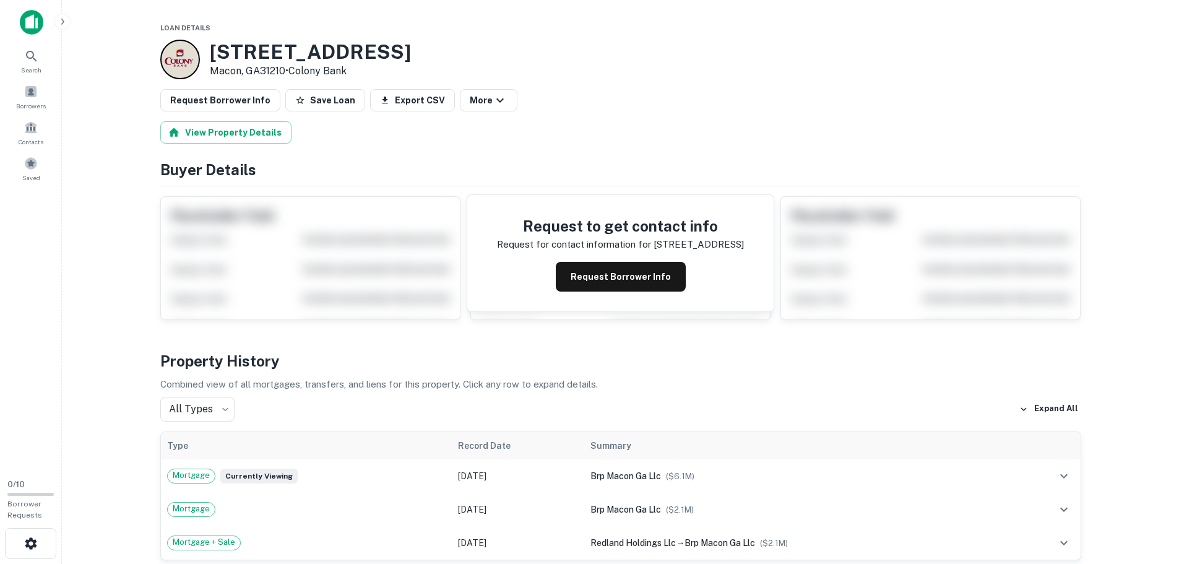
drag, startPoint x: 381, startPoint y: 53, endPoint x: 203, endPoint y: 56, distance: 177.7
click at [203, 56] on div "5400 Riverside Dr Macon, GA31210 • Colony Bank" at bounding box center [620, 60] width 921 height 40
copy div "5400 Riverside Dr"
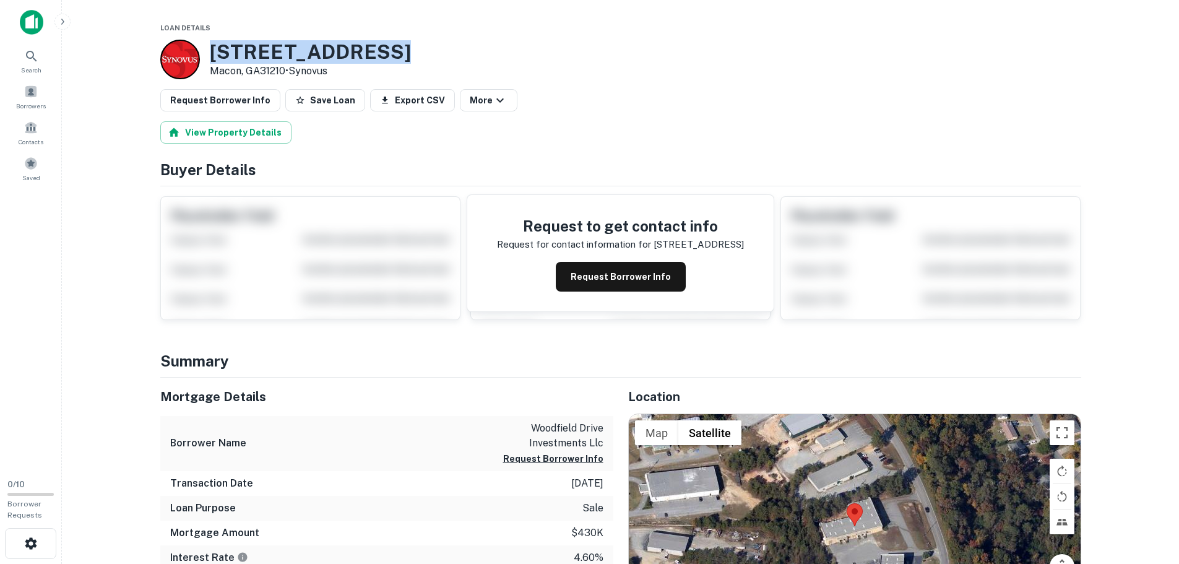
drag, startPoint x: 352, startPoint y: 58, endPoint x: 209, endPoint y: 61, distance: 143.0
click at [209, 61] on div "[STREET_ADDRESS][PERSON_NAME] • Synovus" at bounding box center [620, 60] width 921 height 40
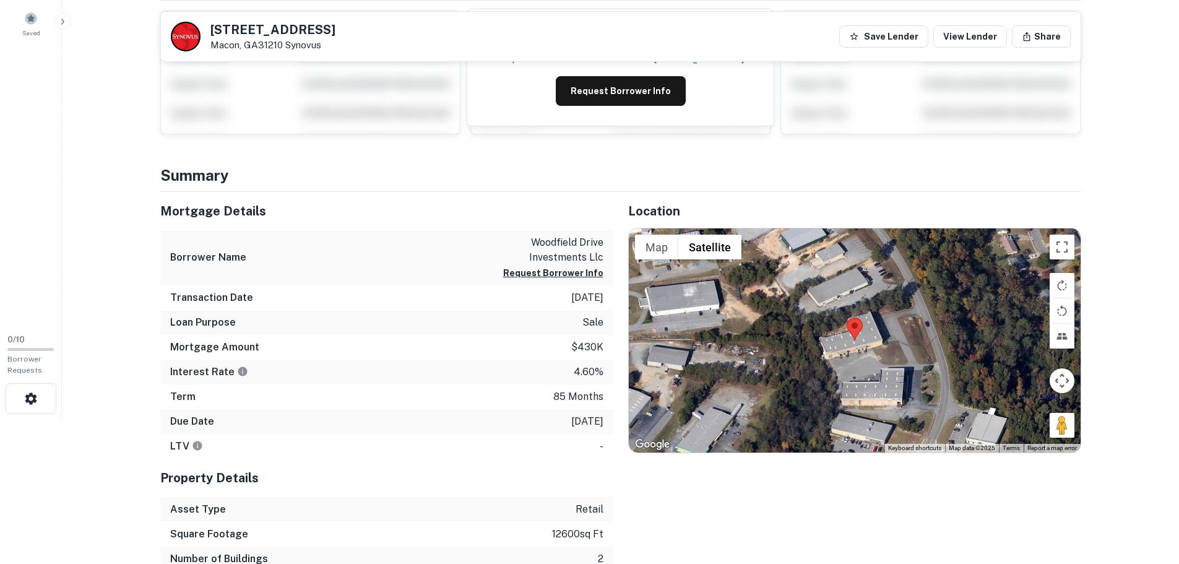
scroll to position [124, 0]
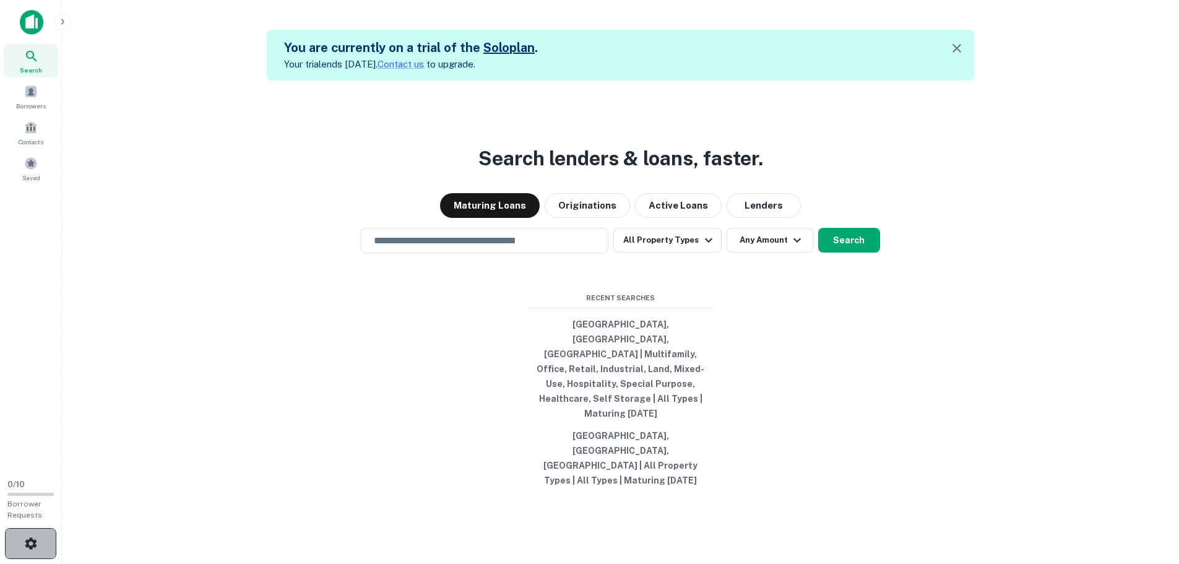
click at [26, 542] on icon "button" at bounding box center [31, 543] width 12 height 12
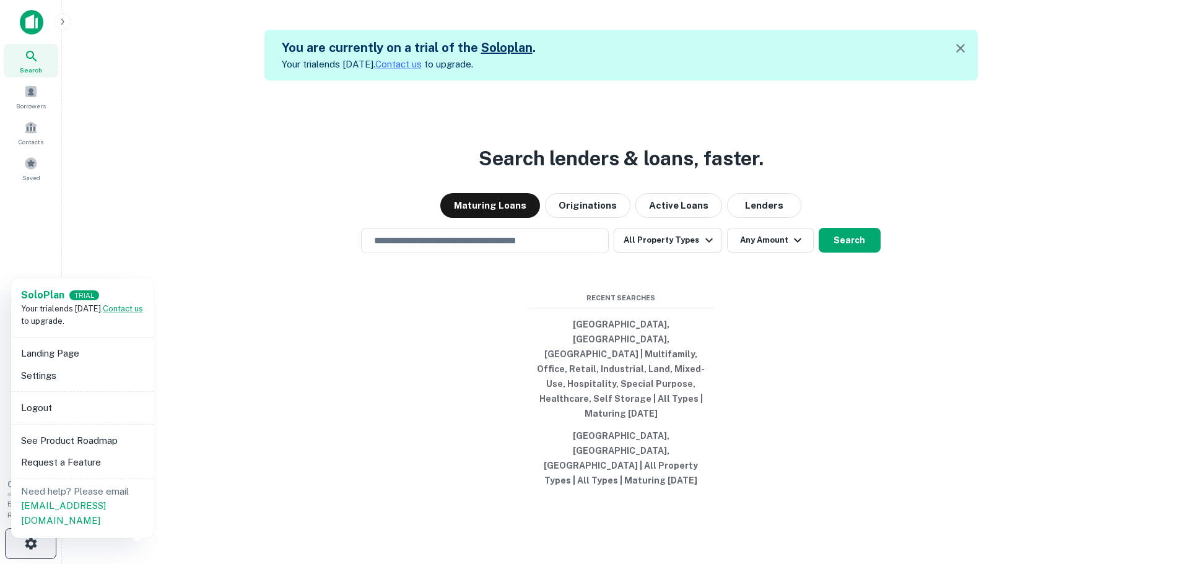
click at [26, 542] on div at bounding box center [594, 282] width 1189 height 564
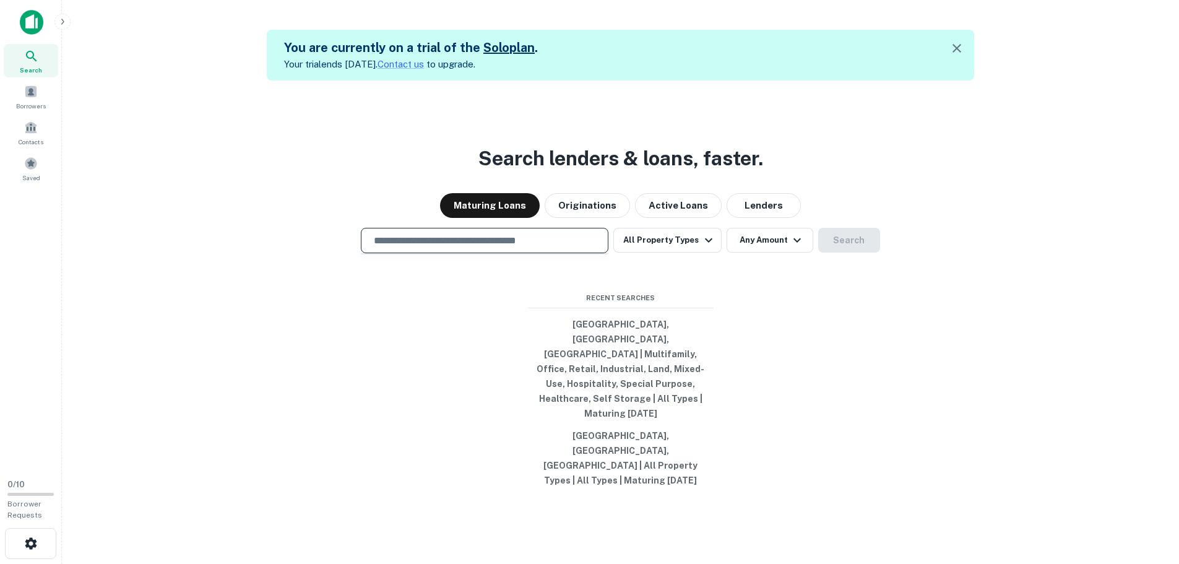
click at [533, 248] on input "text" at bounding box center [484, 240] width 236 height 14
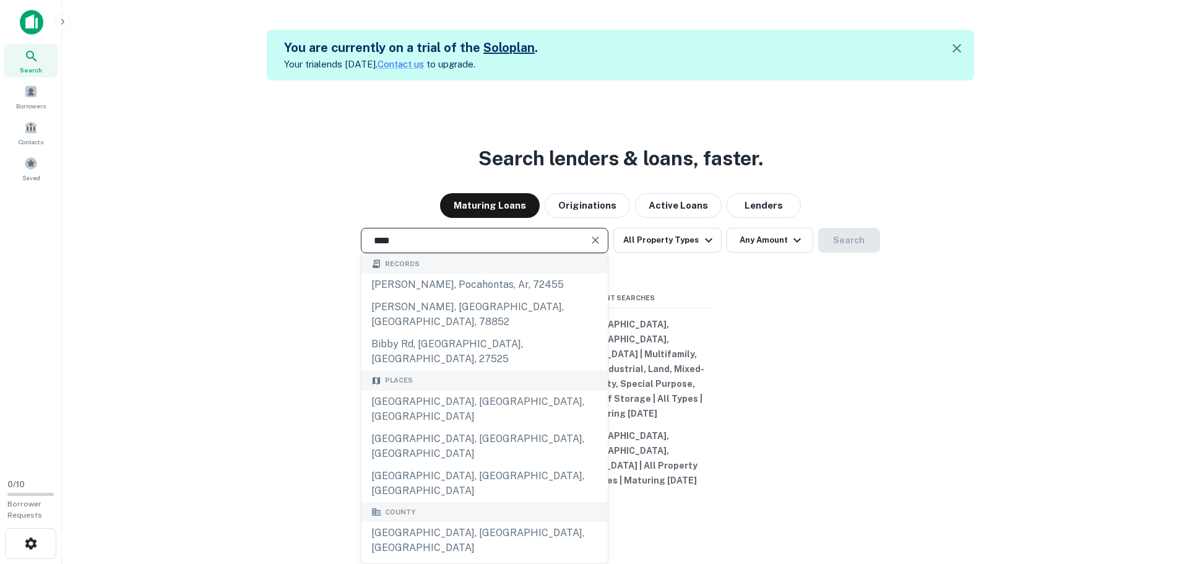
type input "**********"
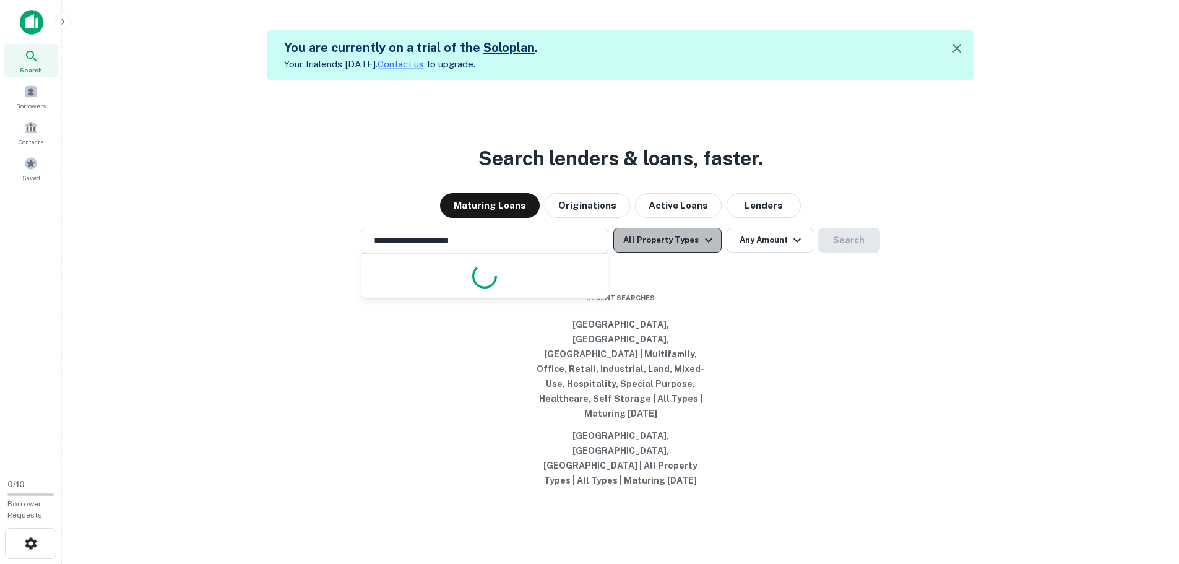
click at [709, 248] on icon "button" at bounding box center [708, 240] width 15 height 15
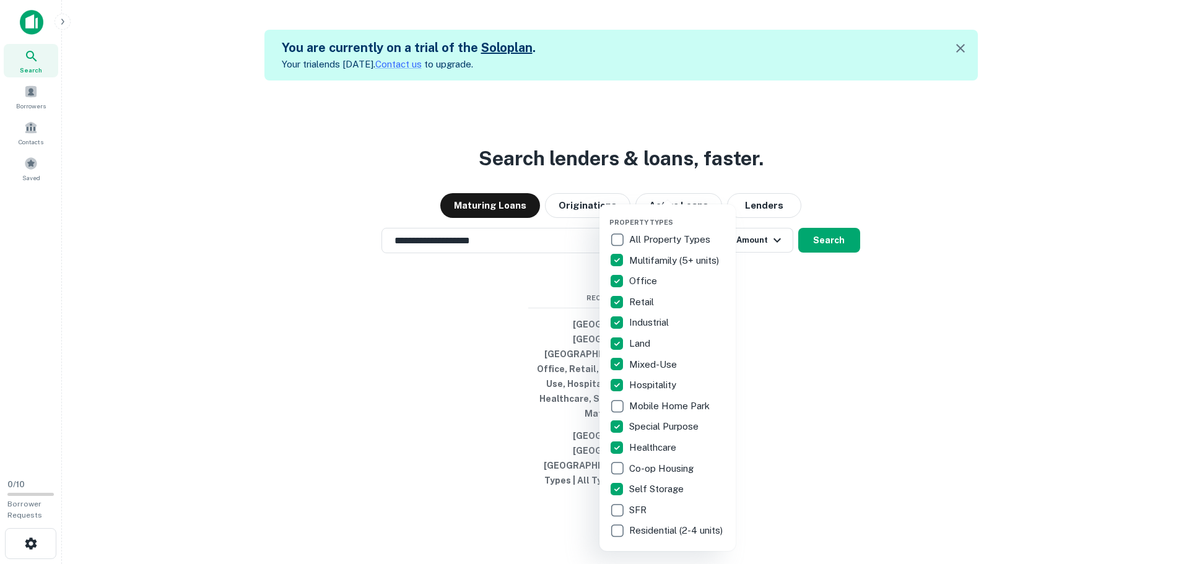
click at [841, 266] on div at bounding box center [594, 282] width 1189 height 564
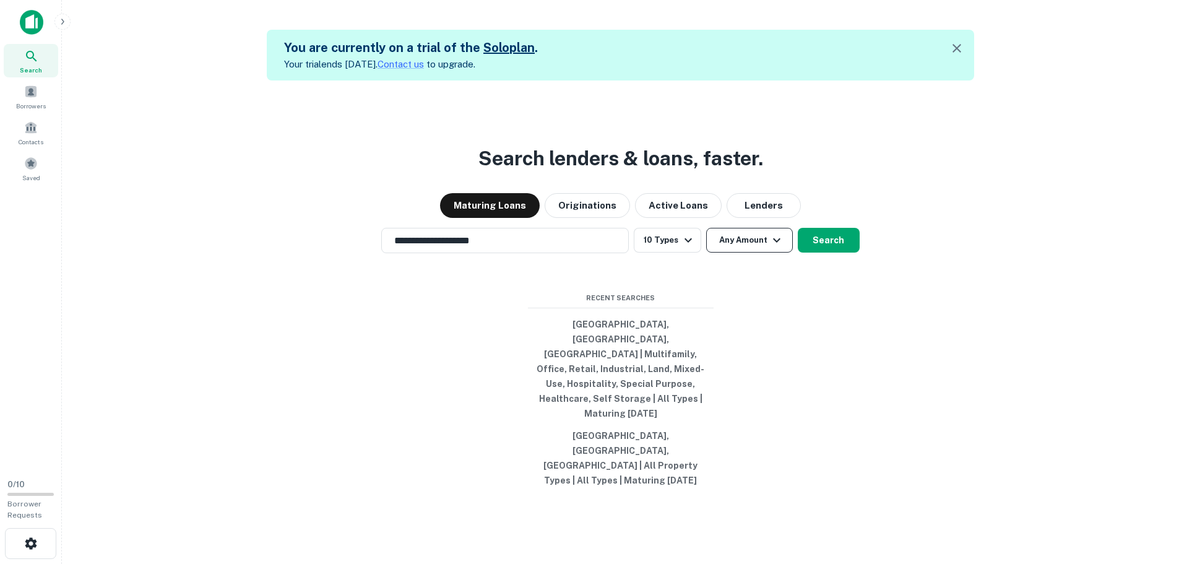
click at [775, 248] on icon "button" at bounding box center [776, 240] width 15 height 15
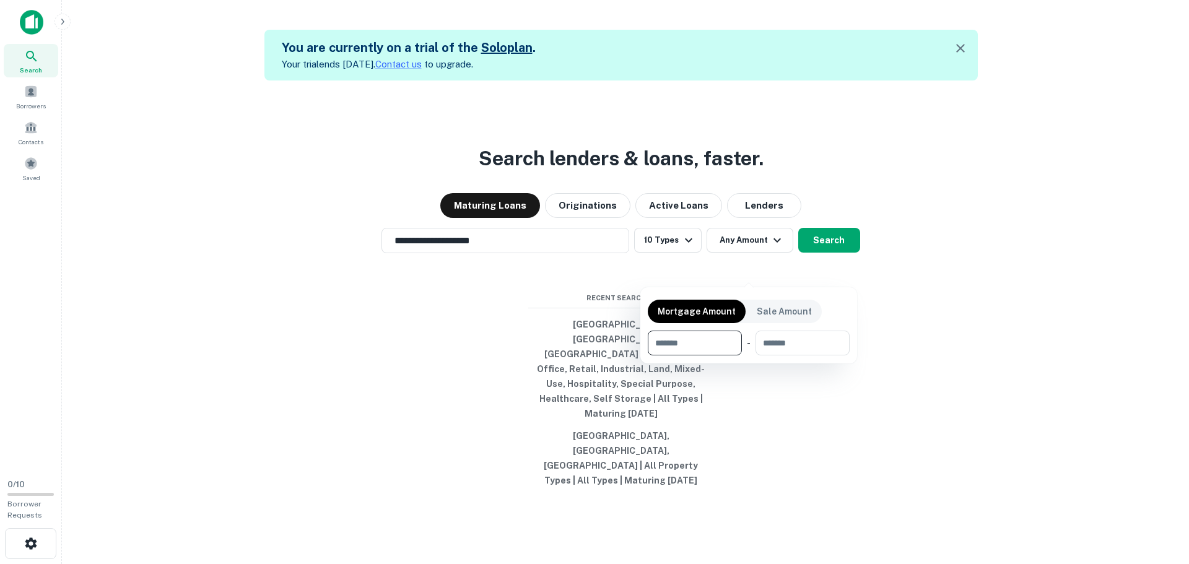
click at [834, 267] on div at bounding box center [594, 282] width 1189 height 564
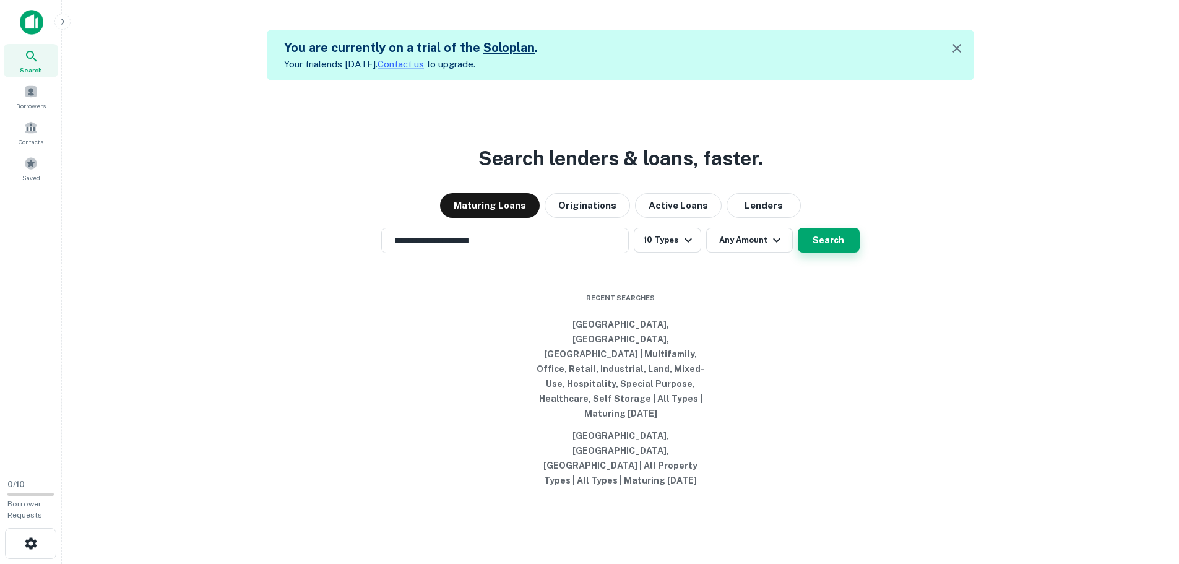
click at [831, 253] on button "Search" at bounding box center [829, 240] width 62 height 25
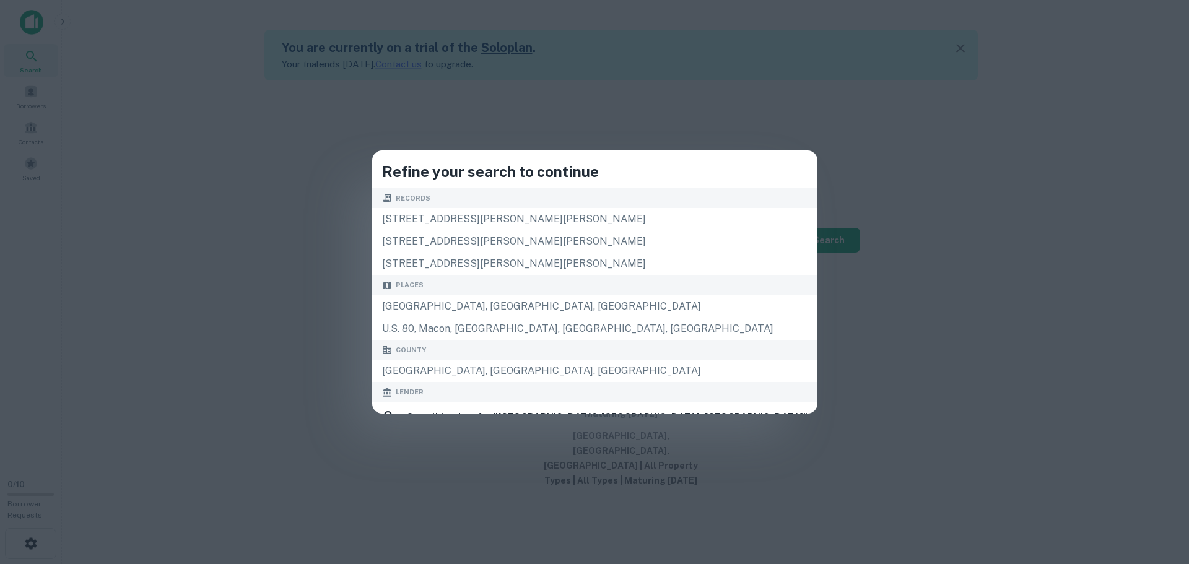
click at [893, 196] on div "Refine your search to continue Records 4411 bibb blvd, tucker, ga, 30084 50 bib…" at bounding box center [594, 282] width 1189 height 564
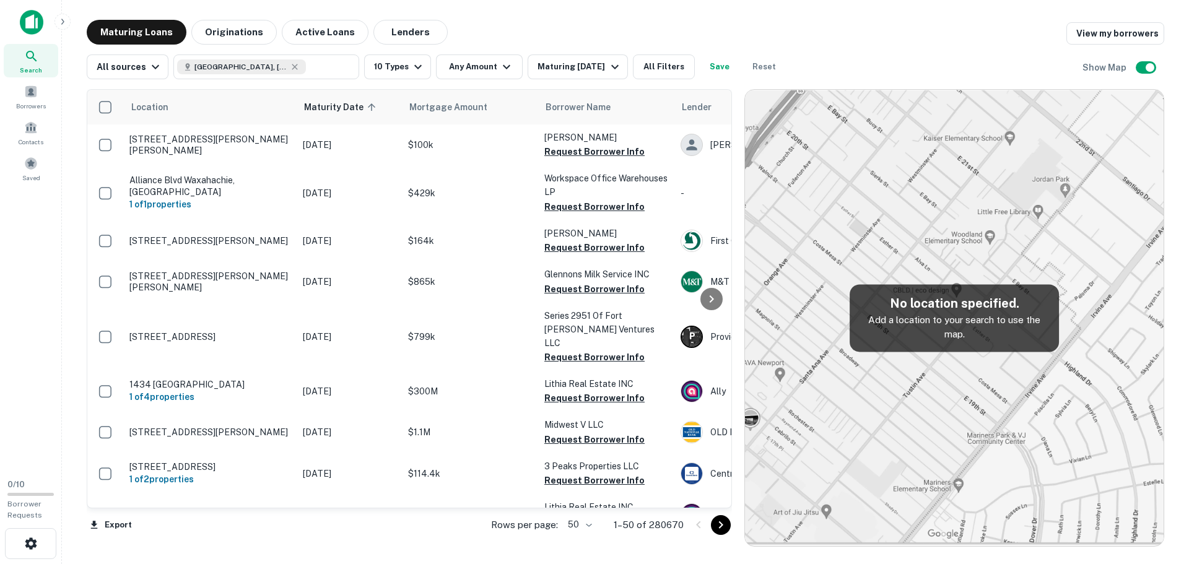
click at [1054, 465] on img at bounding box center [954, 318] width 418 height 456
click at [915, 400] on img at bounding box center [954, 318] width 418 height 456
click at [412, 66] on icon "button" at bounding box center [417, 66] width 15 height 15
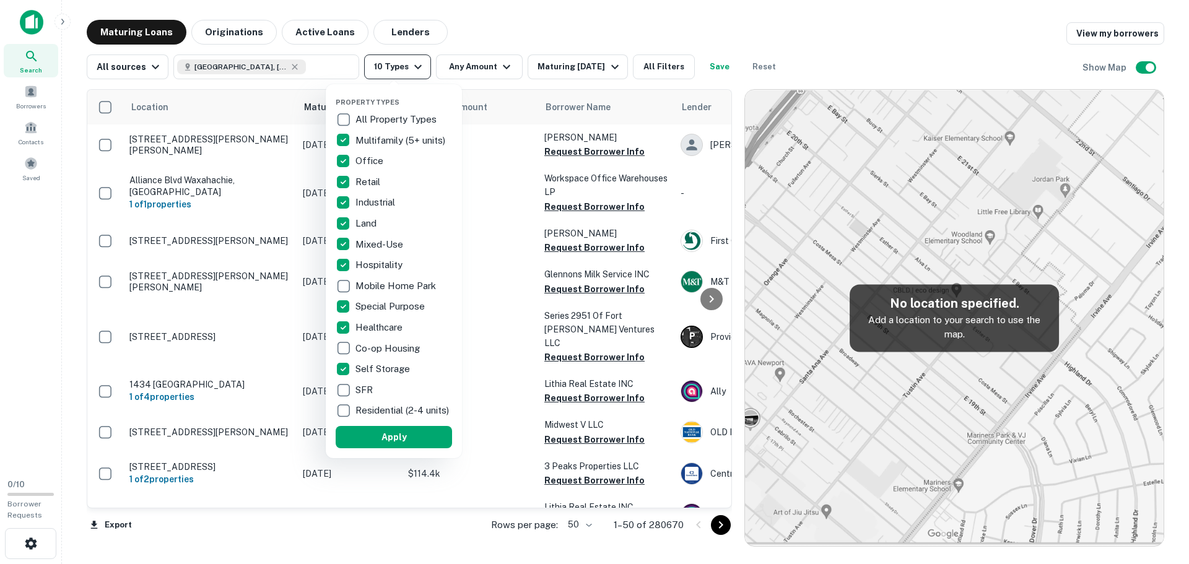
click at [412, 66] on div at bounding box center [594, 282] width 1189 height 564
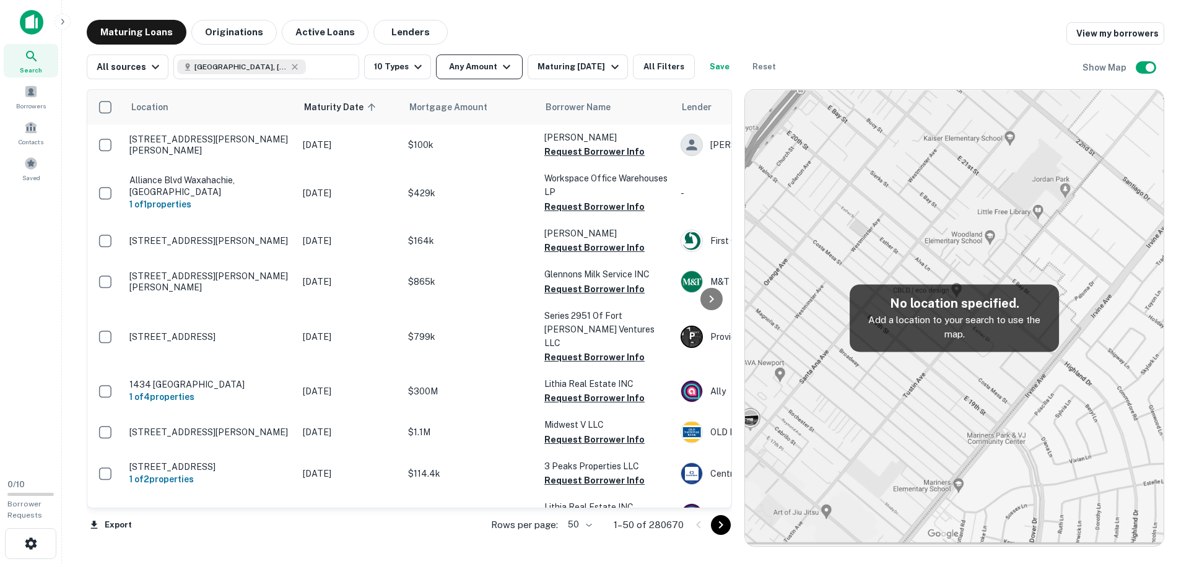
click at [503, 64] on icon "button" at bounding box center [506, 66] width 15 height 15
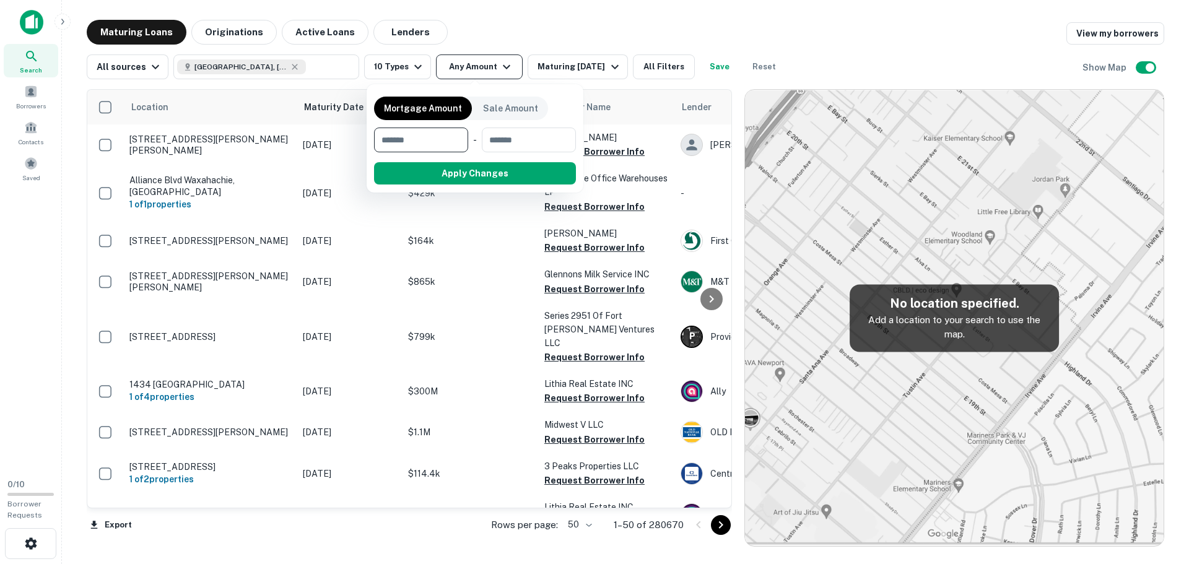
click at [503, 64] on div at bounding box center [594, 282] width 1189 height 564
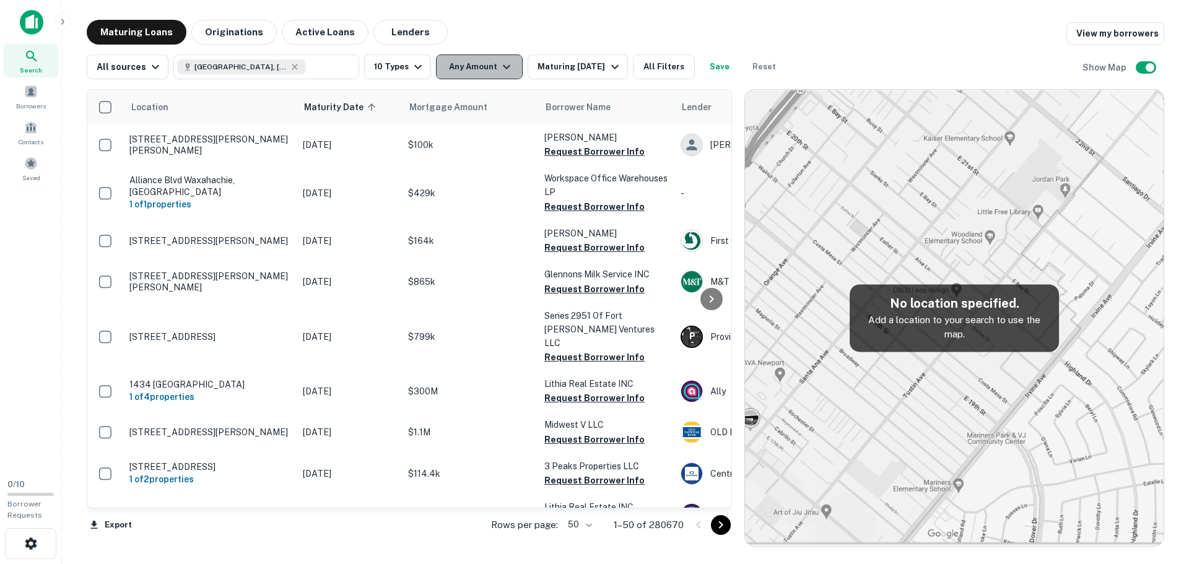
click at [503, 64] on icon "button" at bounding box center [506, 66] width 15 height 15
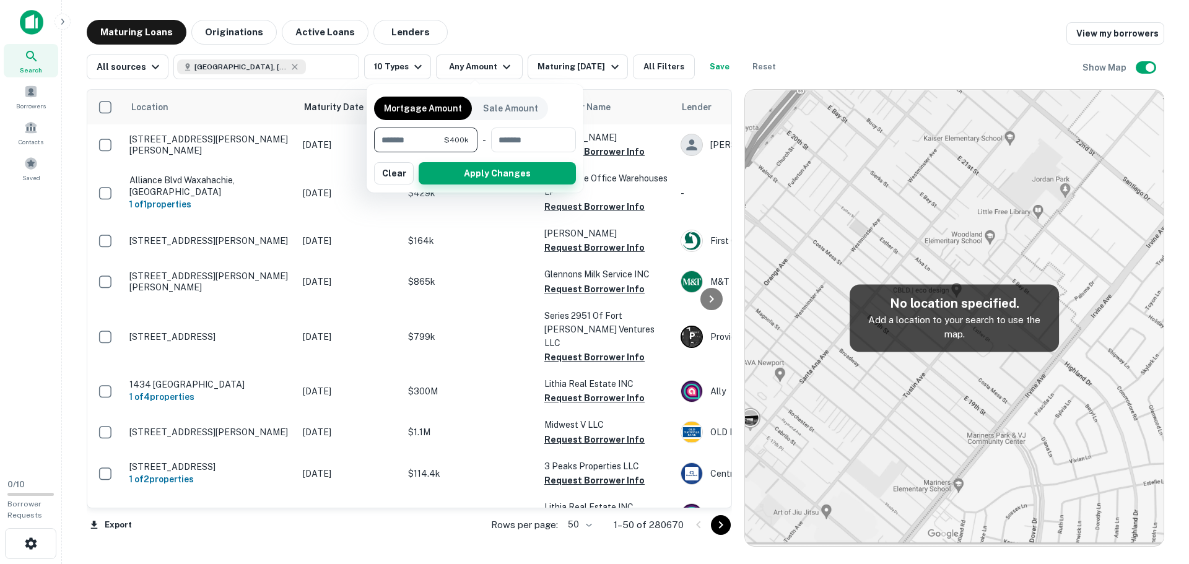
type input "******"
click at [503, 175] on button "Apply Changes" at bounding box center [496, 173] width 157 height 22
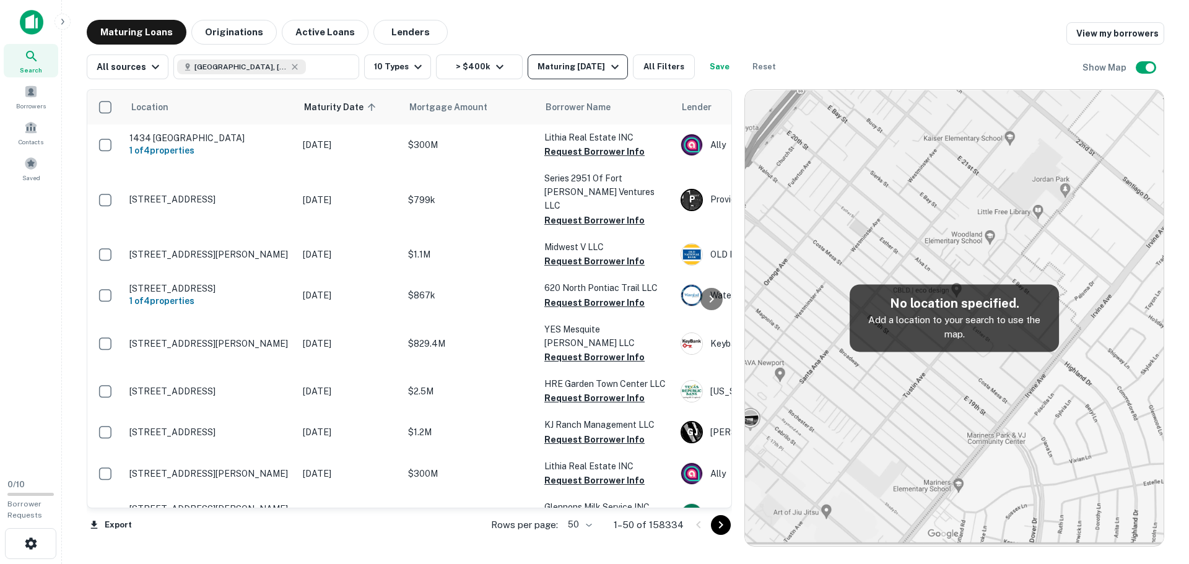
click at [608, 62] on icon "button" at bounding box center [614, 66] width 15 height 15
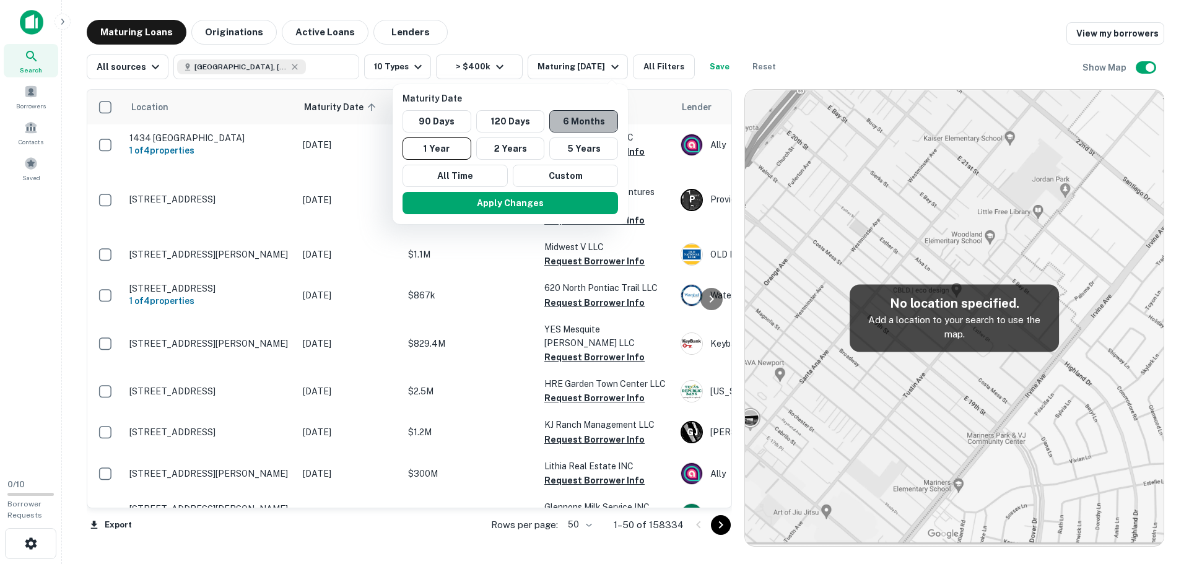
click at [586, 123] on button "6 Months" at bounding box center [583, 121] width 69 height 22
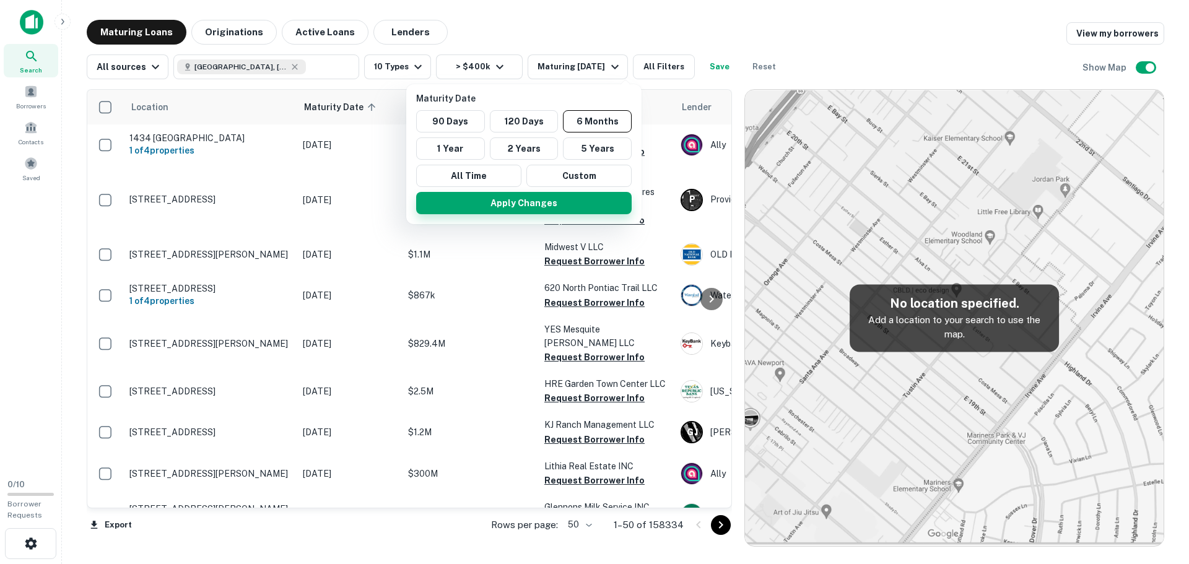
click at [527, 203] on button "Apply Changes" at bounding box center [523, 203] width 215 height 22
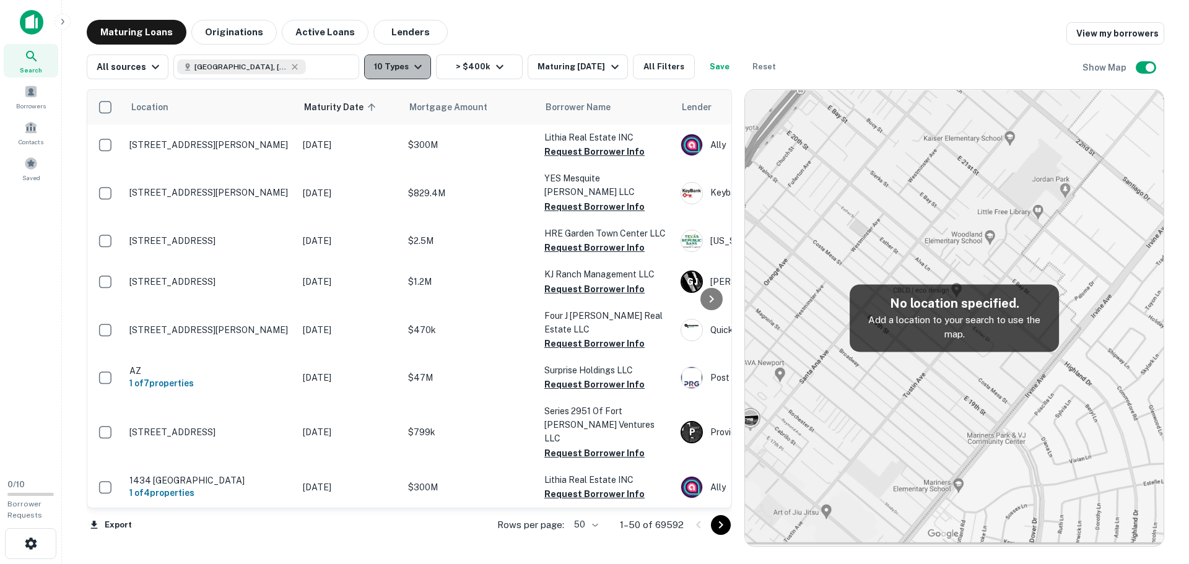
click at [415, 66] on icon "button" at bounding box center [417, 66] width 15 height 15
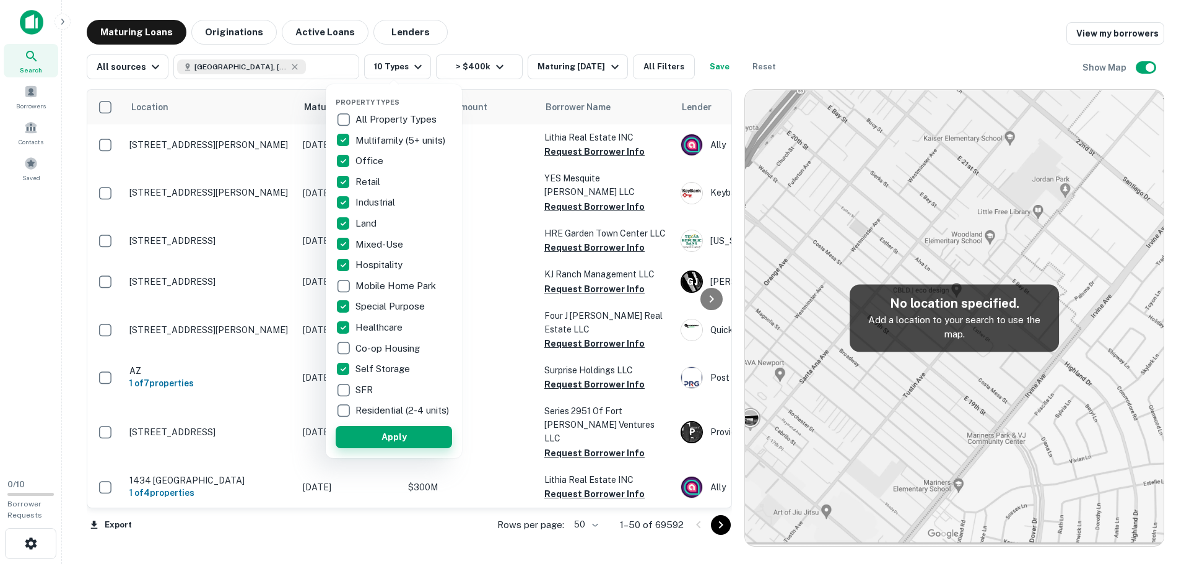
click at [398, 447] on button "Apply" at bounding box center [394, 437] width 116 height 22
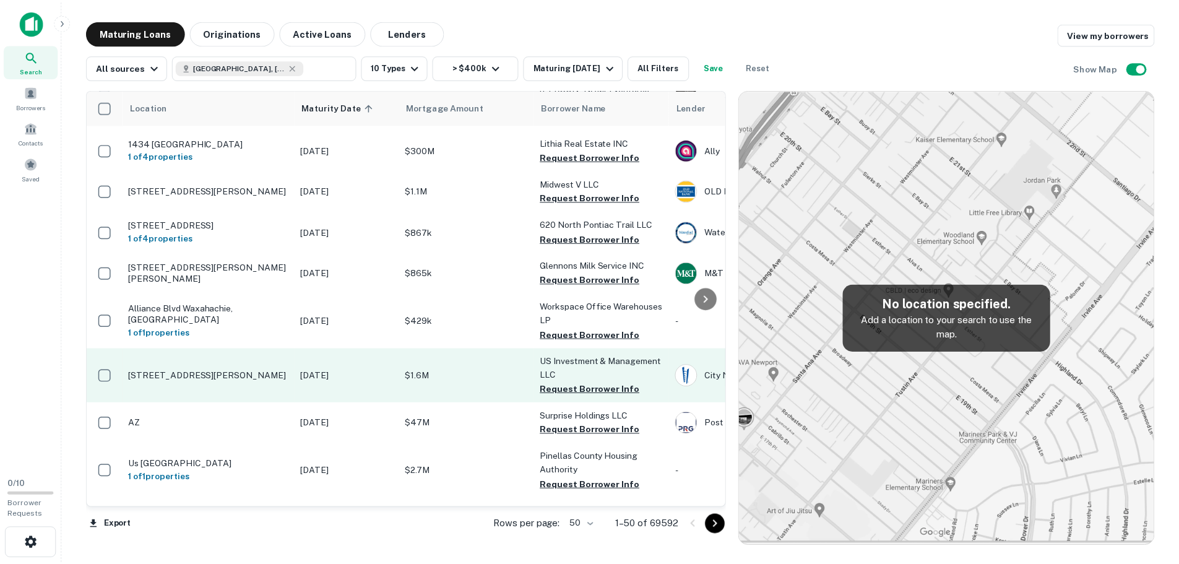
scroll to position [371, 0]
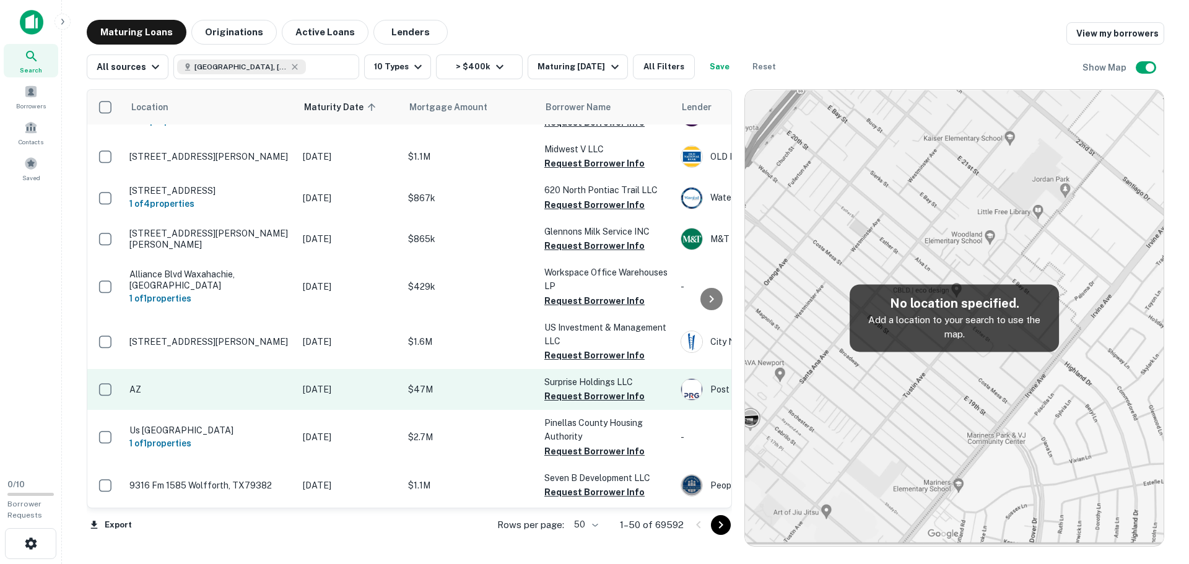
click at [337, 383] on p "Sep 11, 2025" at bounding box center [349, 390] width 93 height 14
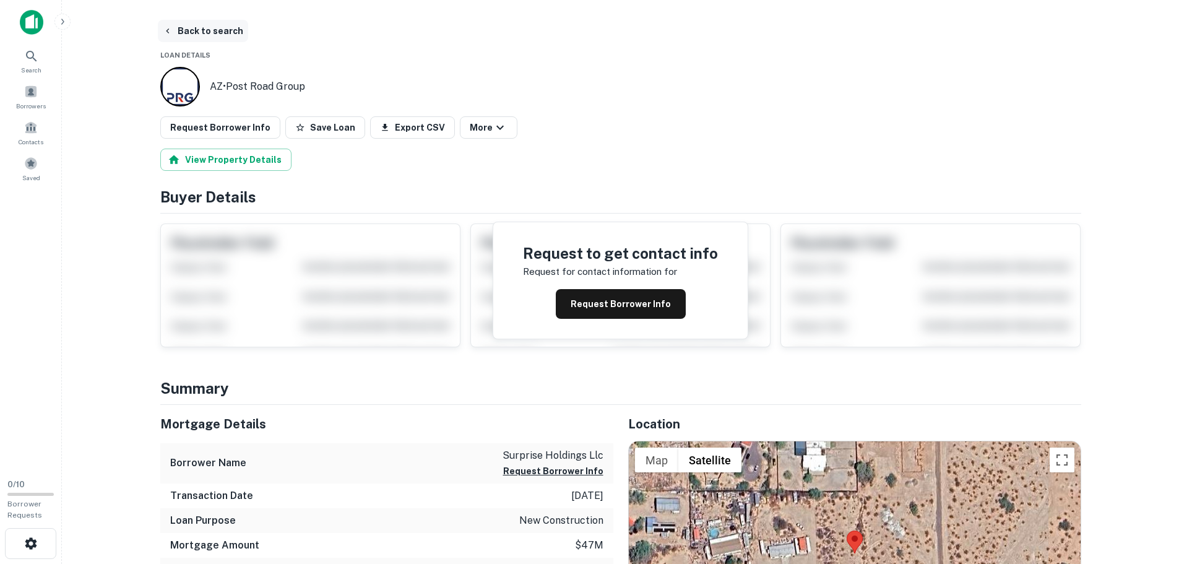
click at [222, 33] on button "Back to search" at bounding box center [203, 31] width 90 height 22
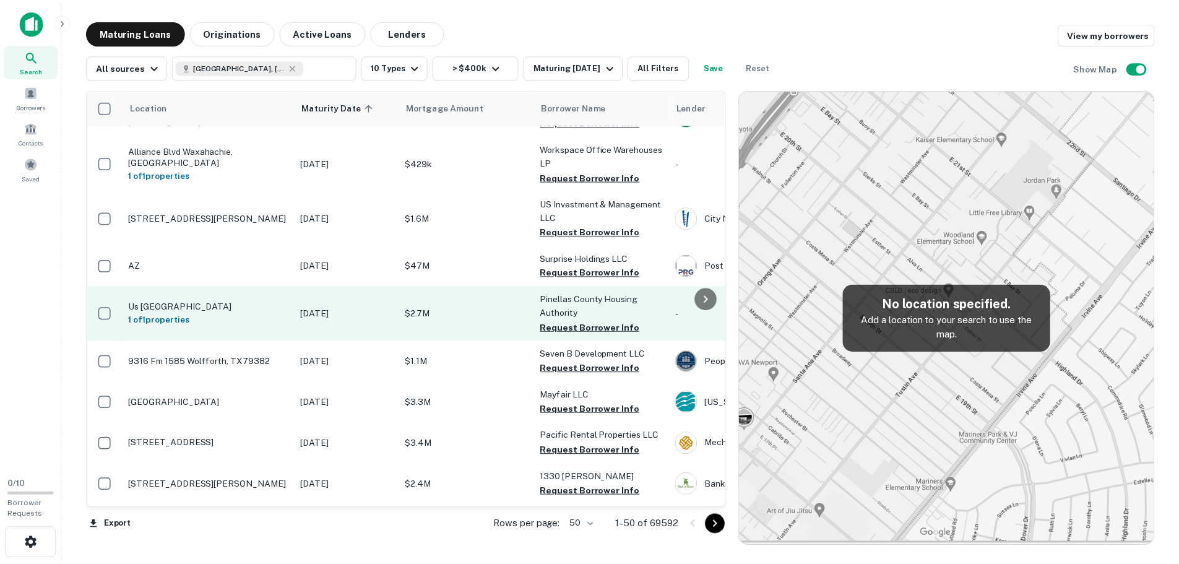
scroll to position [557, 0]
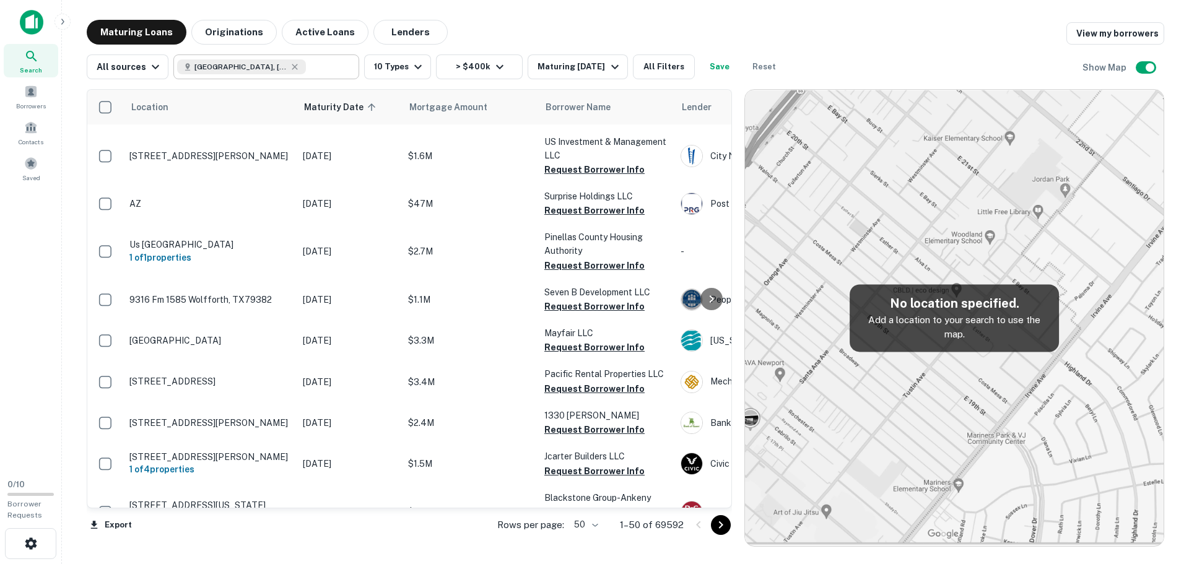
click at [290, 66] on icon at bounding box center [295, 67] width 10 height 10
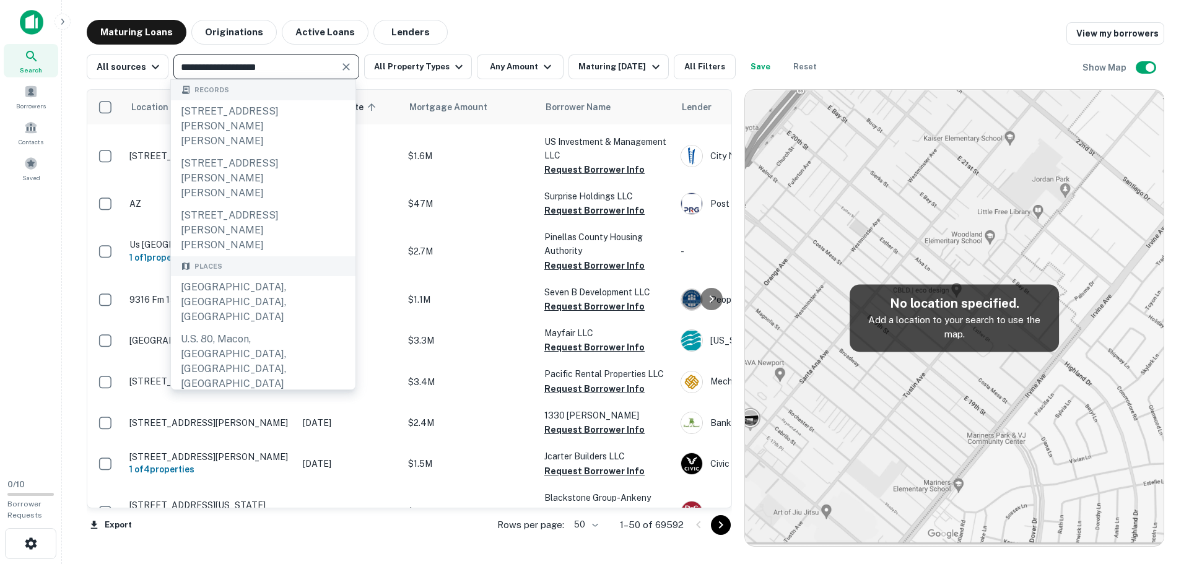
click at [285, 66] on input "**********" at bounding box center [256, 66] width 158 height 17
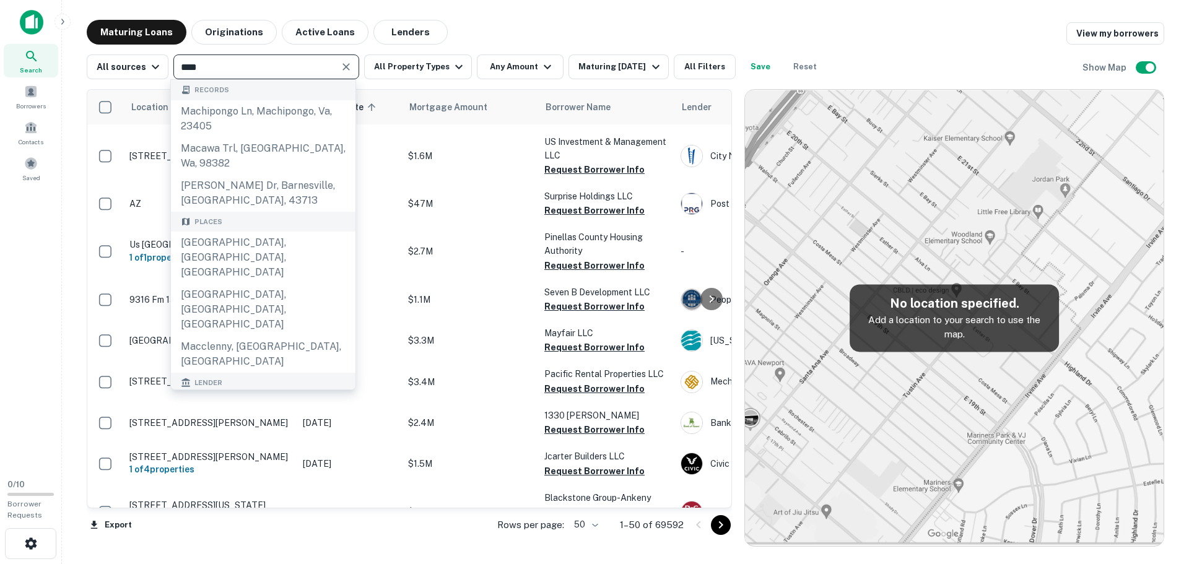
type input "*****"
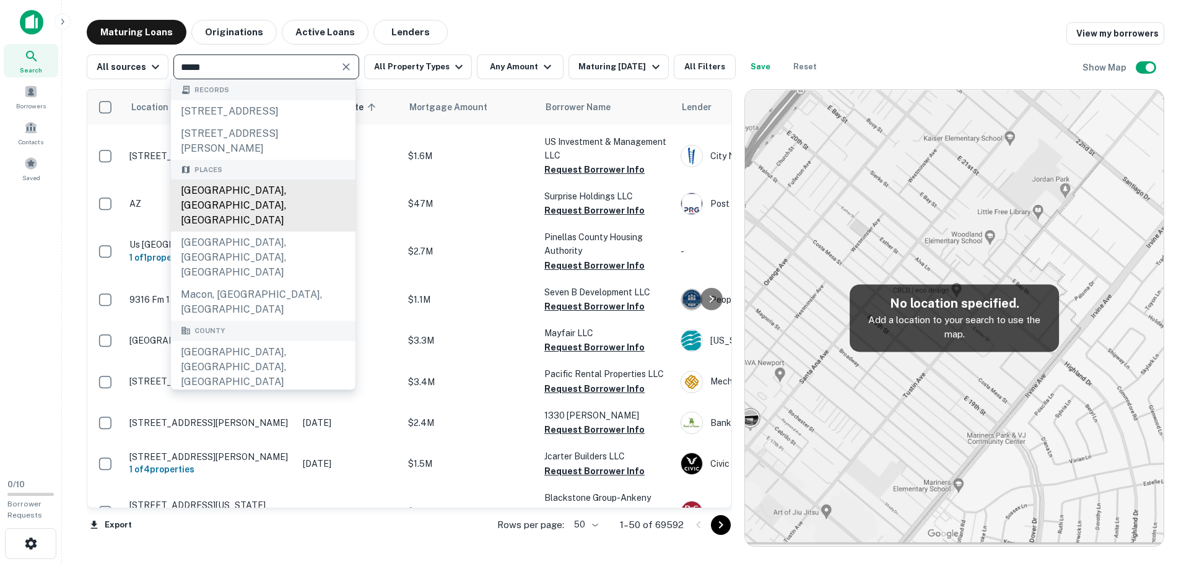
click at [220, 208] on div "Macon, GA, USA" at bounding box center [263, 206] width 184 height 52
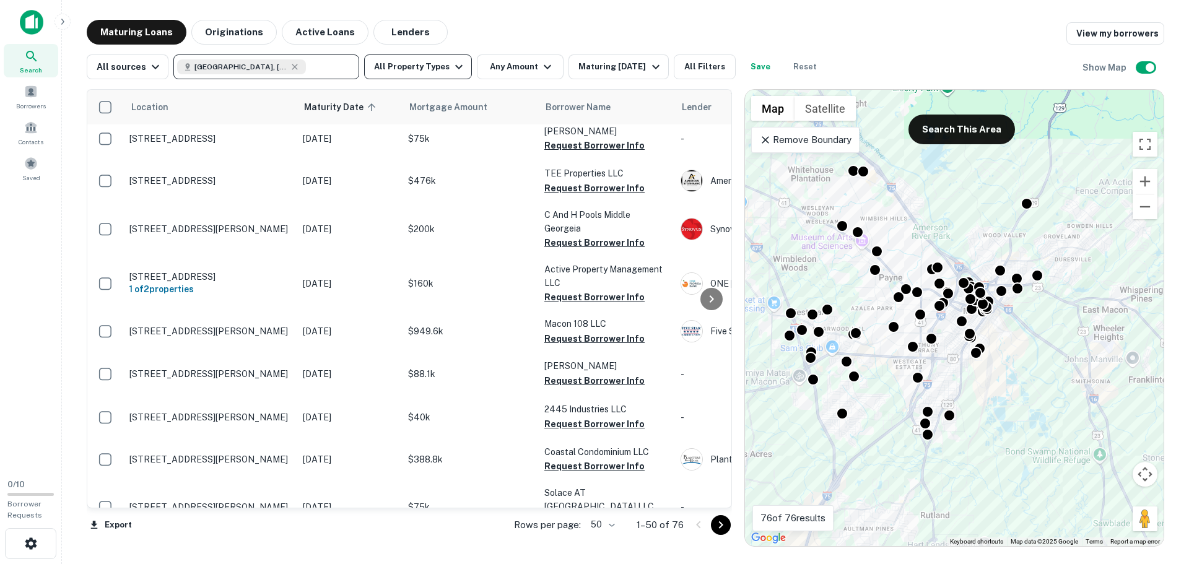
click at [451, 65] on icon "button" at bounding box center [458, 66] width 15 height 15
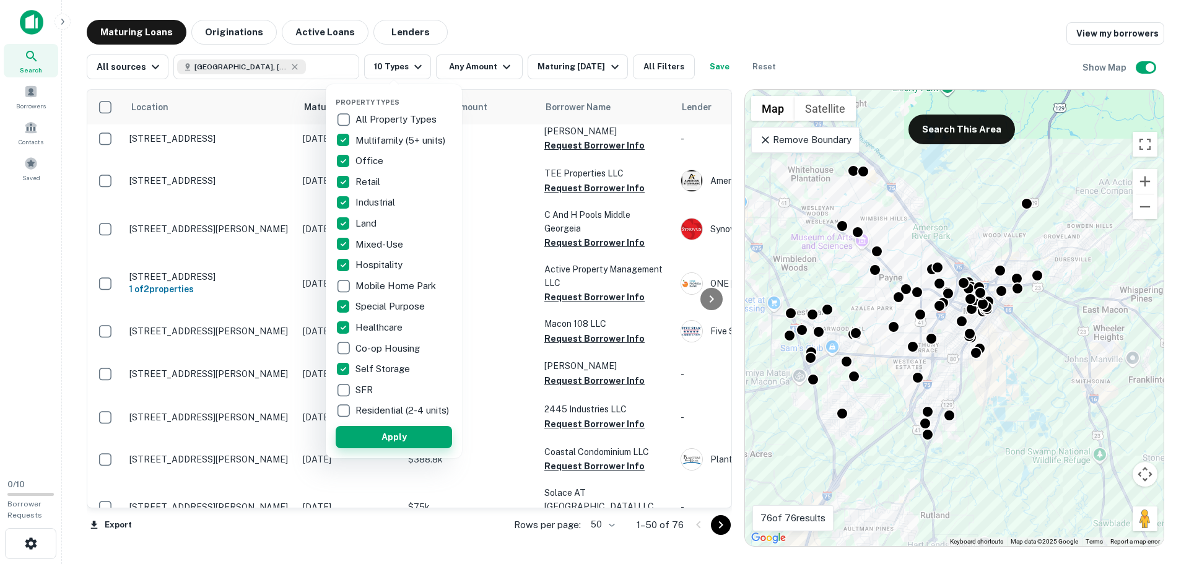
click at [386, 441] on button "Apply" at bounding box center [394, 437] width 116 height 22
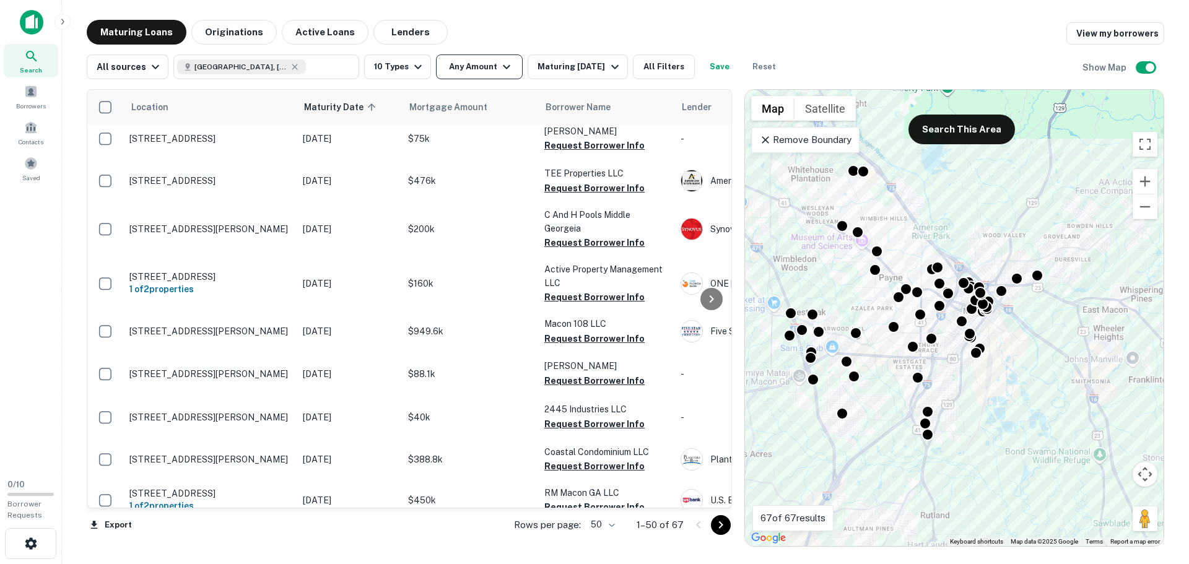
click at [504, 67] on icon "button" at bounding box center [506, 66] width 15 height 15
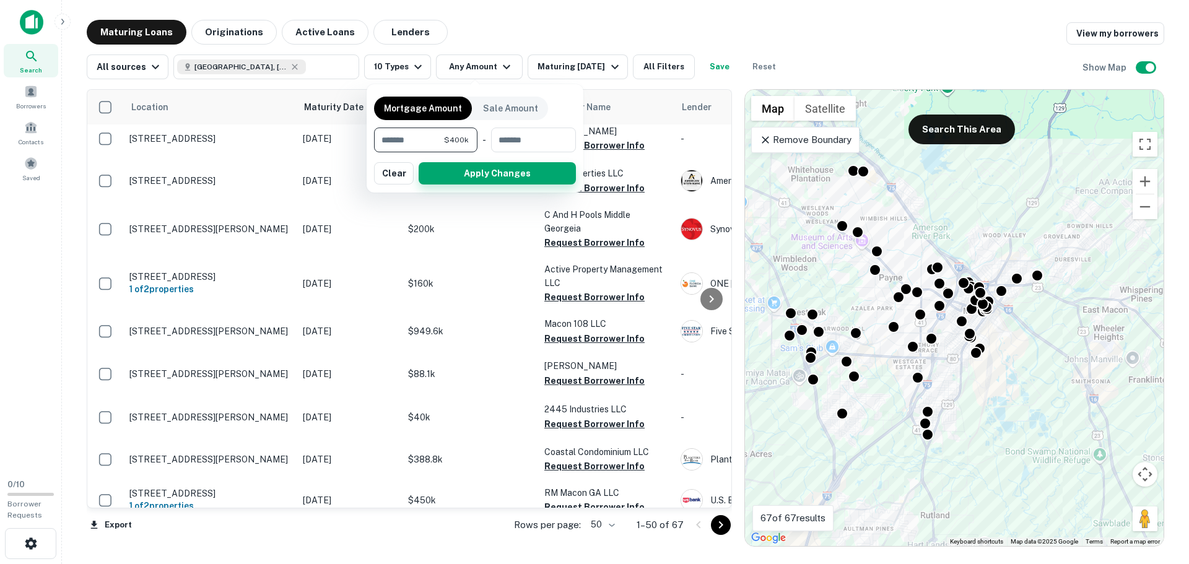
type input "******"
click at [493, 171] on button "Apply Changes" at bounding box center [496, 173] width 157 height 22
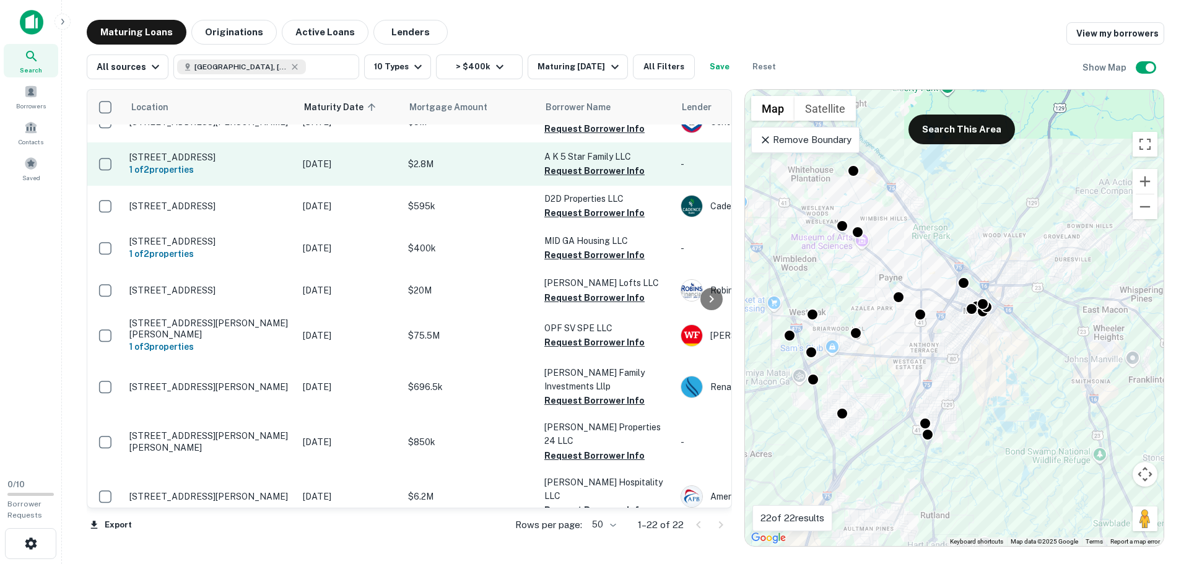
click at [183, 152] on p "2628 Montpelier Ave Macon, GA31204" at bounding box center [209, 157] width 161 height 11
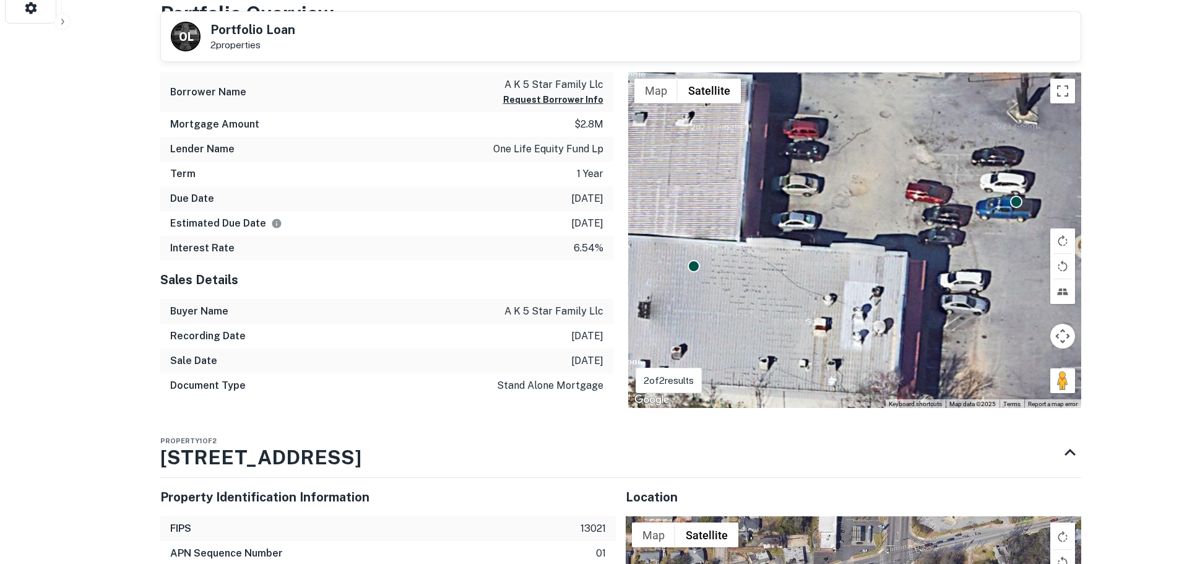
scroll to position [557, 0]
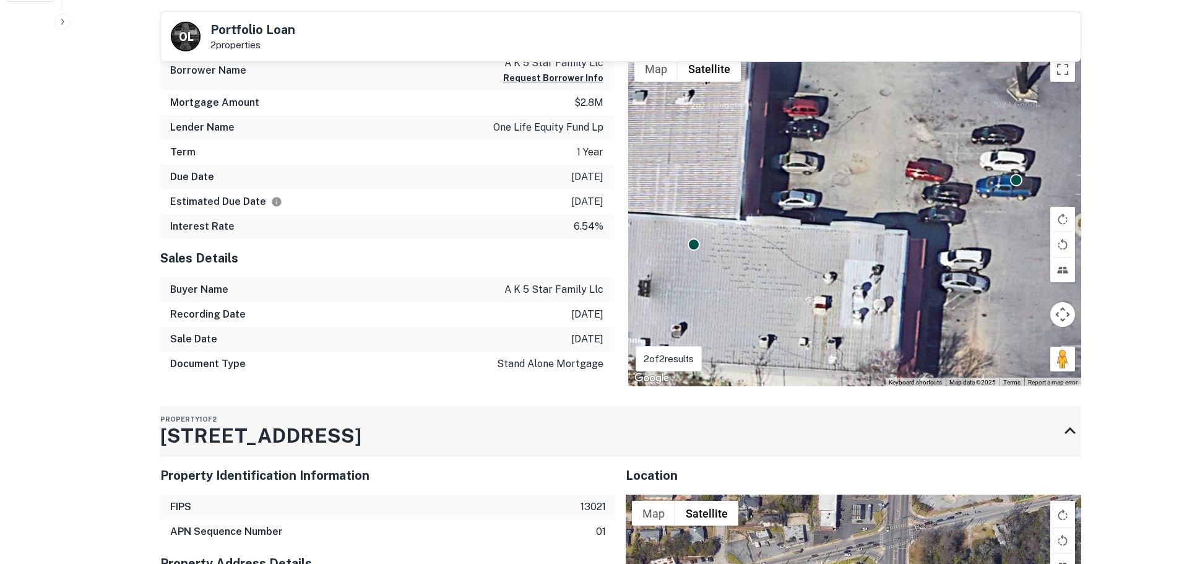
click at [309, 438] on h3 "2628 Montpelier Ave" at bounding box center [260, 436] width 201 height 30
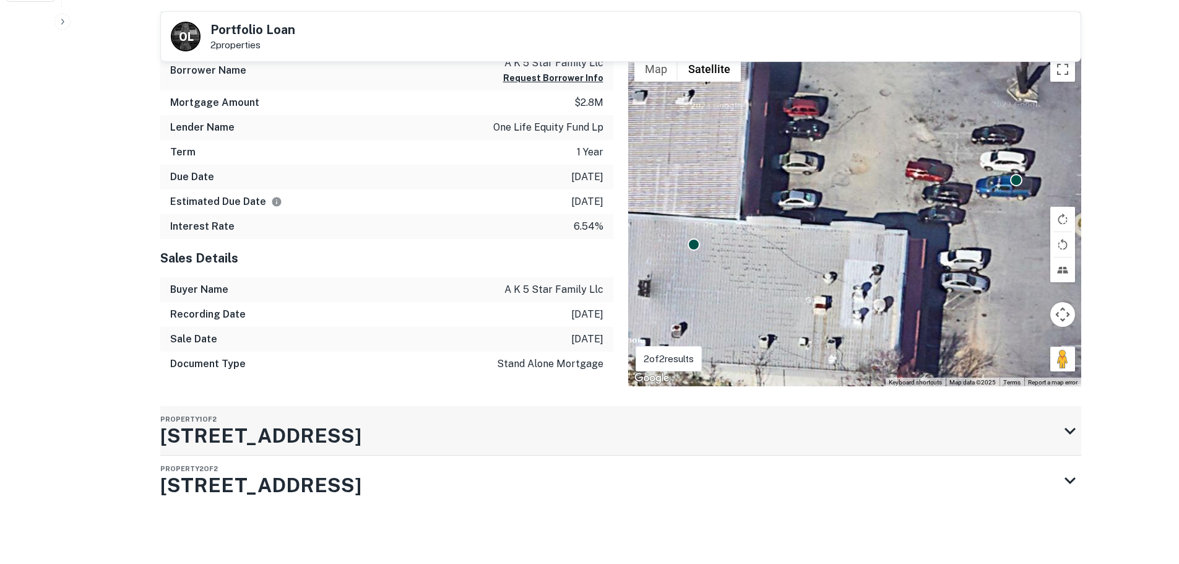
click at [314, 438] on h3 "2628 Montpelier Ave" at bounding box center [260, 436] width 201 height 30
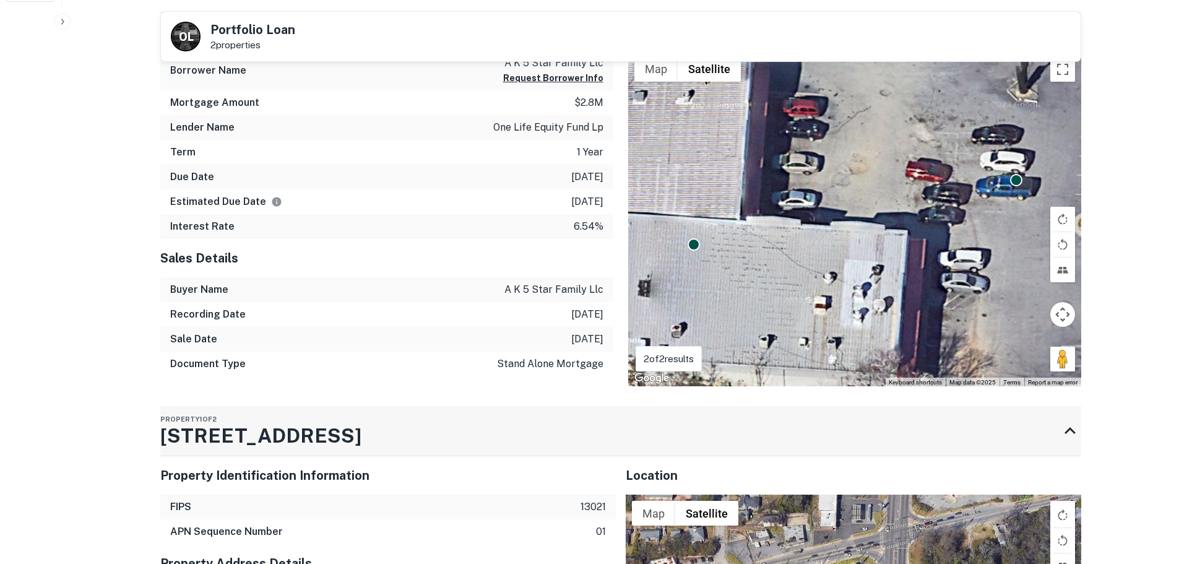
drag, startPoint x: 375, startPoint y: 436, endPoint x: 225, endPoint y: 436, distance: 149.8
click at [225, 436] on div "Property 1 of 2 2628 Montpelier Ave" at bounding box center [609, 431] width 899 height 50
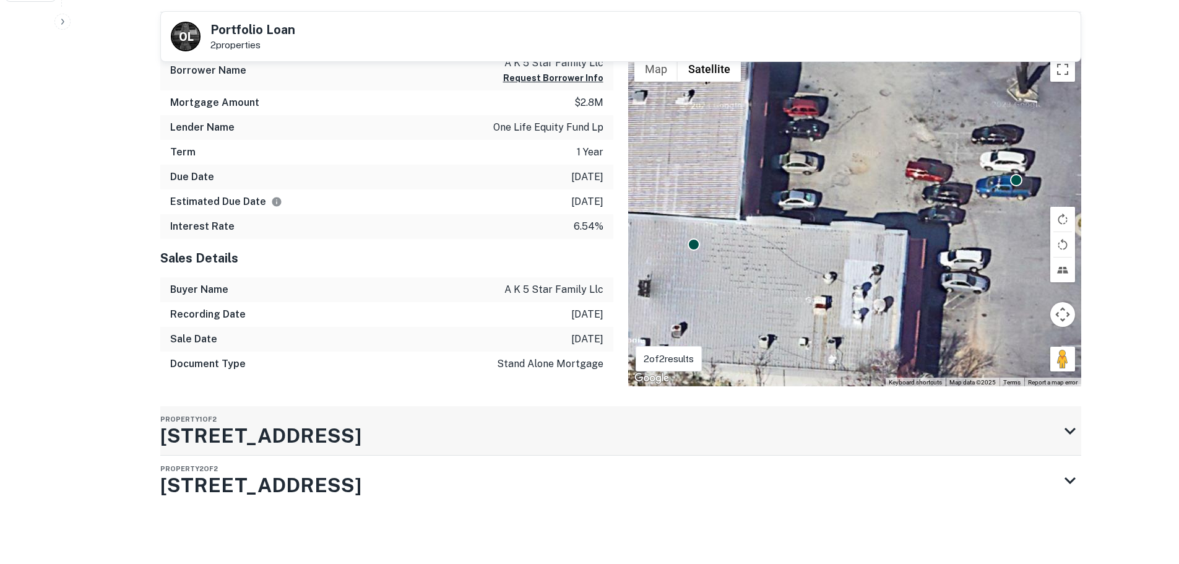
scroll to position [558, 0]
click at [483, 424] on div "Property 1 of 2 2628 Montpelier Ave" at bounding box center [609, 430] width 899 height 50
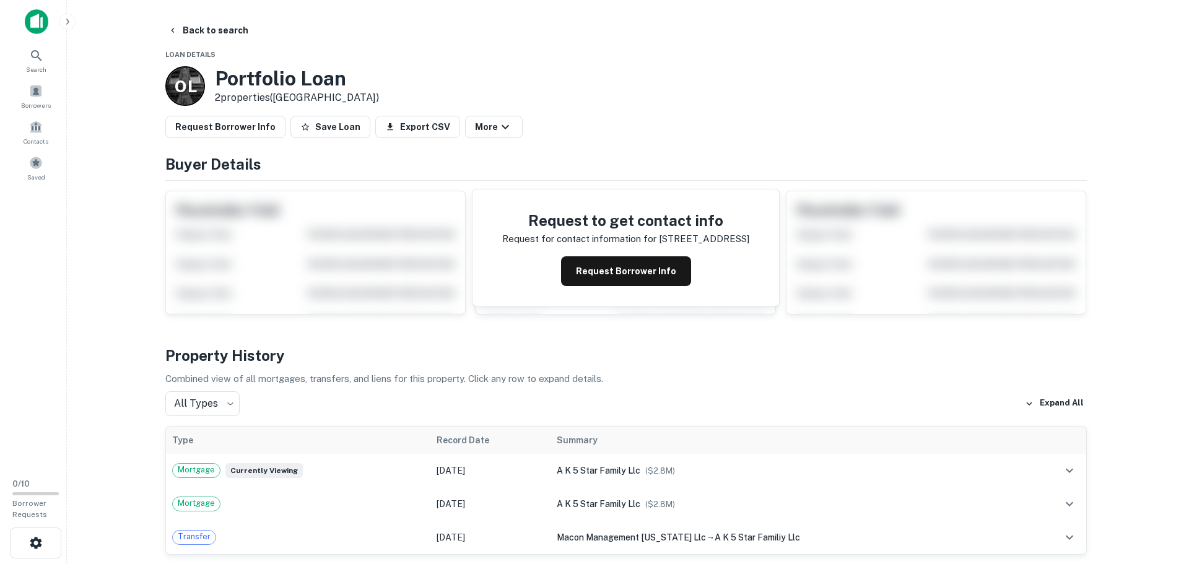
scroll to position [0, 0]
click at [207, 25] on button "Back to search" at bounding box center [203, 31] width 90 height 22
